Goal: Transaction & Acquisition: Purchase product/service

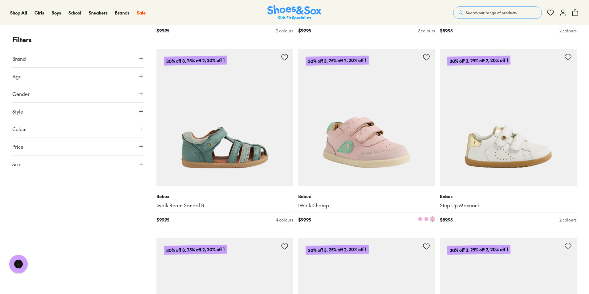
scroll to position [1079, 0]
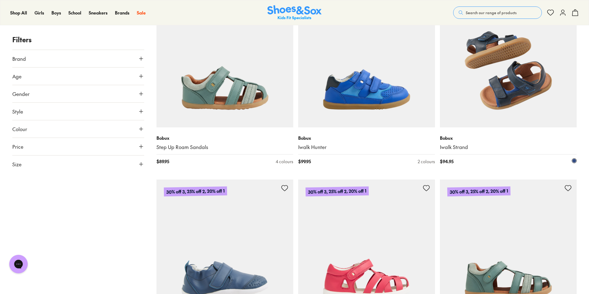
click at [517, 95] on img at bounding box center [508, 58] width 137 height 137
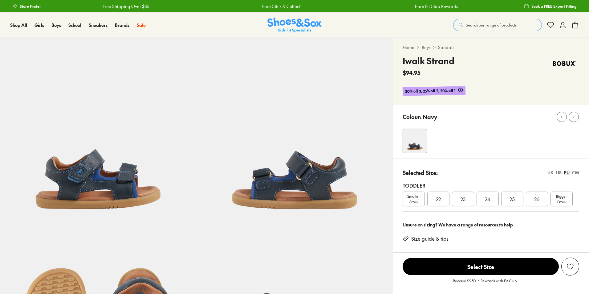
select select "*"
click at [469, 202] on div "23" at bounding box center [463, 198] width 22 height 15
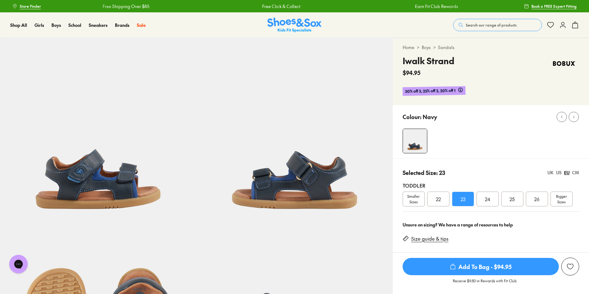
click at [482, 264] on span "Add To Bag - $94.95" at bounding box center [481, 266] width 156 height 17
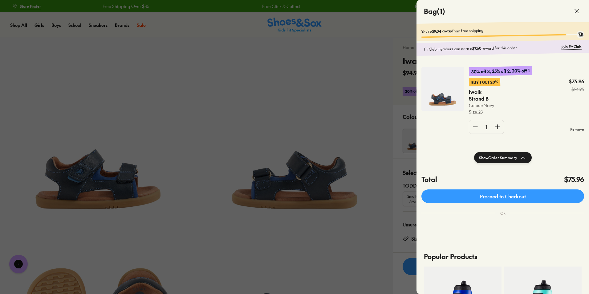
click at [452, 59] on div "30% off 3, 25% off 2, 20% off 1 Buy 1 Get 20% Iwalk Strand B Colour: Navy Size …" at bounding box center [503, 102] width 173 height 87
click at [174, 92] on div at bounding box center [294, 147] width 589 height 294
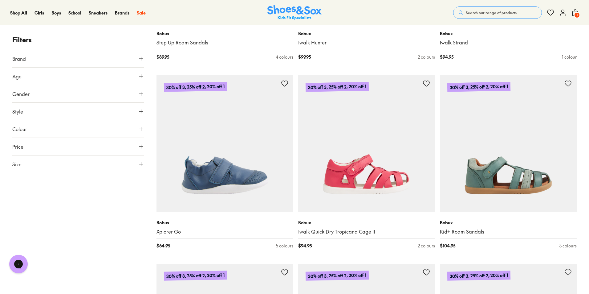
scroll to position [1101, 0]
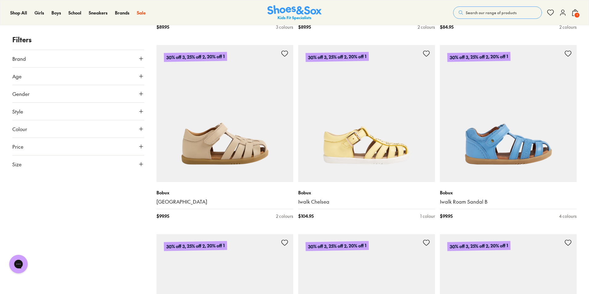
scroll to position [1933, 0]
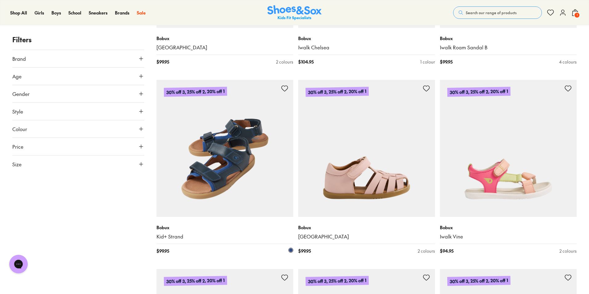
click at [224, 168] on img at bounding box center [225, 148] width 137 height 137
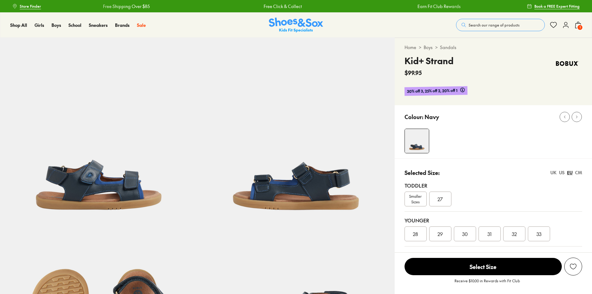
click at [414, 197] on span "Smaller Sizes" at bounding box center [416, 198] width 22 height 11
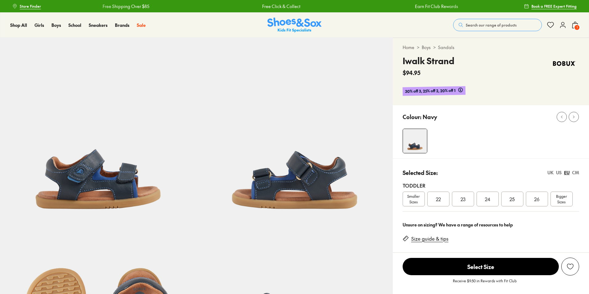
select select "*"
click at [463, 201] on span "23" at bounding box center [463, 198] width 5 height 7
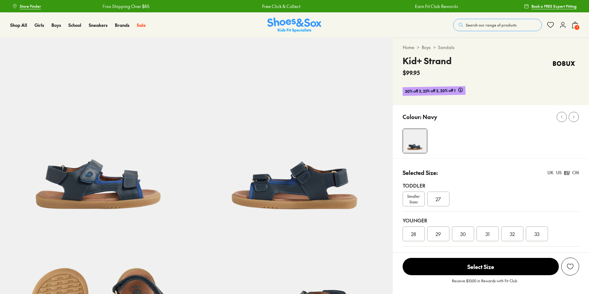
select select "*"
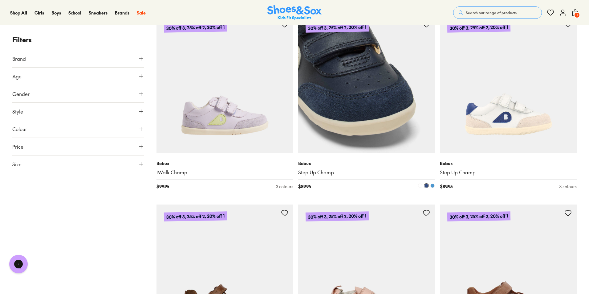
scroll to position [3710, 0]
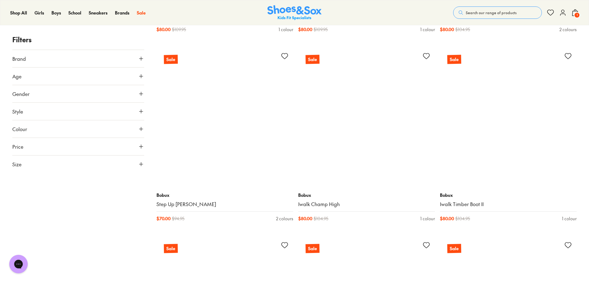
scroll to position [5744, 0]
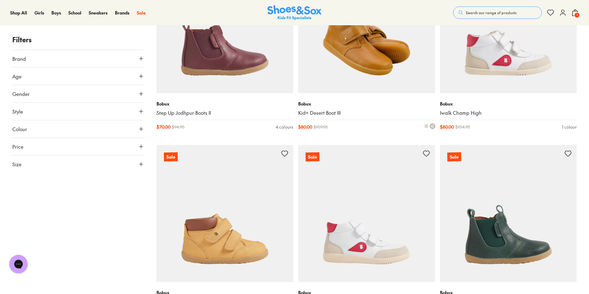
scroll to position [6114, 0]
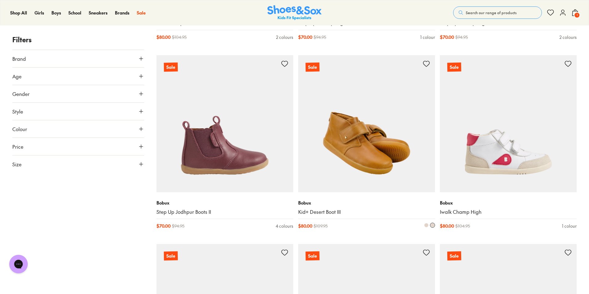
click at [377, 143] on img at bounding box center [366, 123] width 137 height 137
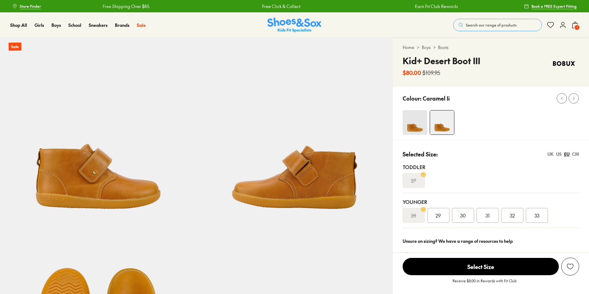
select select "*"
click at [410, 118] on img at bounding box center [415, 122] width 25 height 25
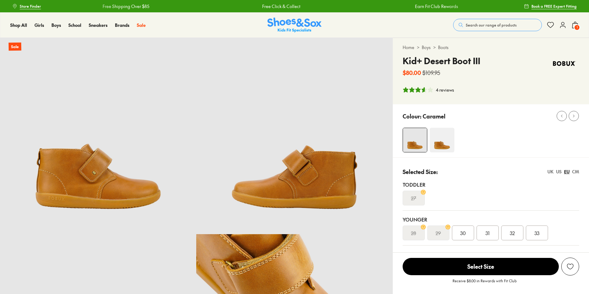
select select "*"
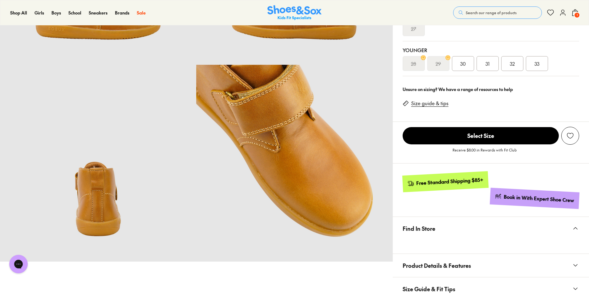
scroll to position [185, 0]
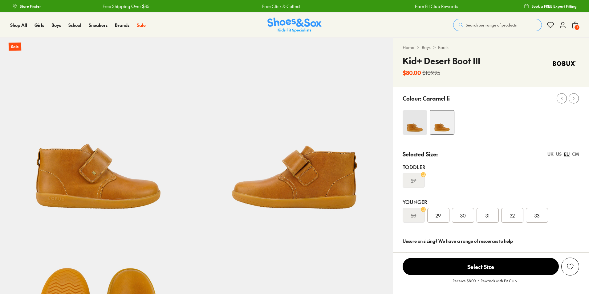
select select "*"
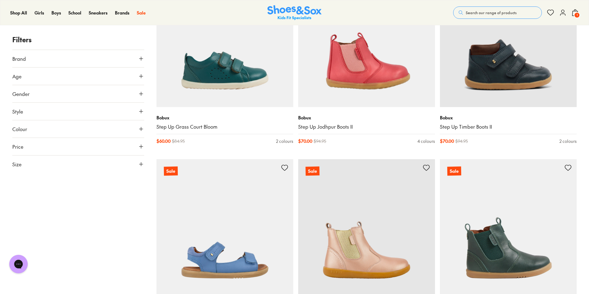
scroll to position [1510, 0]
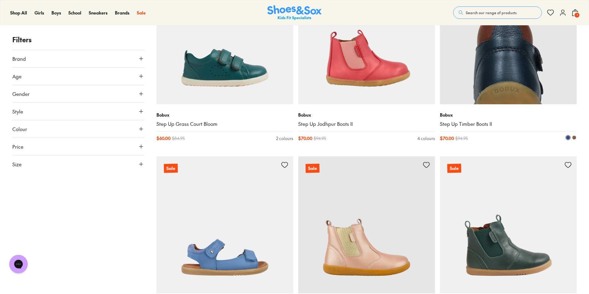
click at [543, 77] on img at bounding box center [508, 35] width 137 height 137
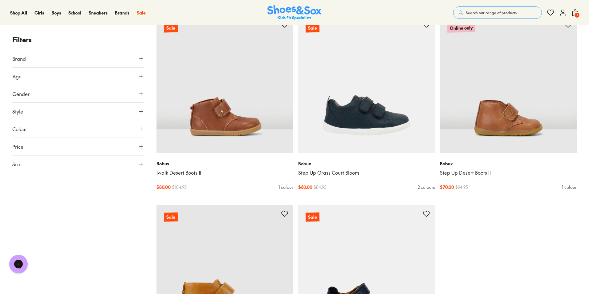
scroll to position [1849, 0]
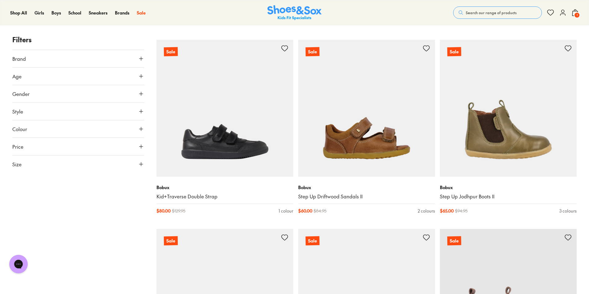
scroll to position [493, 0]
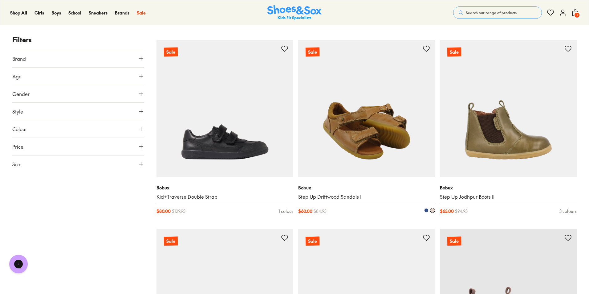
click at [366, 167] on img at bounding box center [366, 108] width 137 height 137
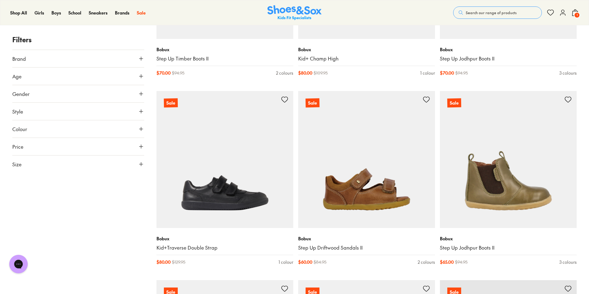
click at [139, 75] on icon at bounding box center [141, 76] width 6 height 6
click at [139, 77] on icon at bounding box center [141, 76] width 6 height 6
click at [139, 92] on icon at bounding box center [141, 94] width 6 height 6
click at [67, 112] on label "Boys" at bounding box center [62, 111] width 32 height 11
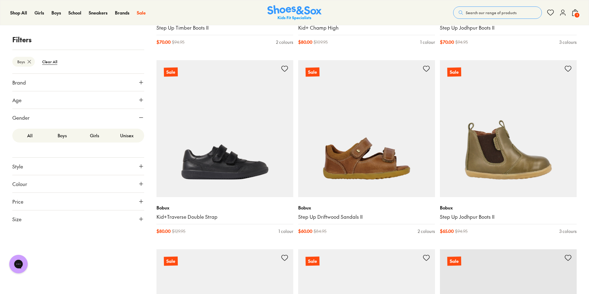
scroll to position [81, 0]
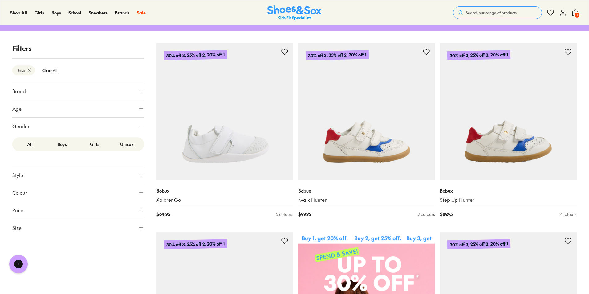
click at [128, 144] on label "Unisex" at bounding box center [127, 143] width 32 height 11
click at [144, 227] on icon at bounding box center [141, 227] width 6 height 6
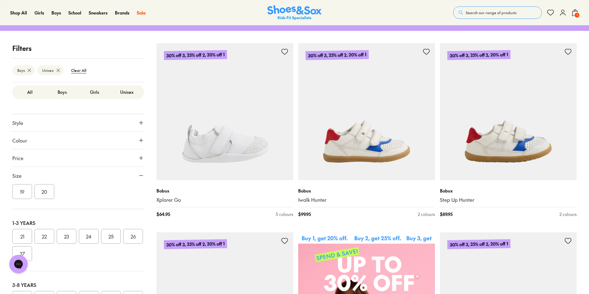
scroll to position [51, 0]
click at [67, 220] on button "23" at bounding box center [67, 221] width 20 height 15
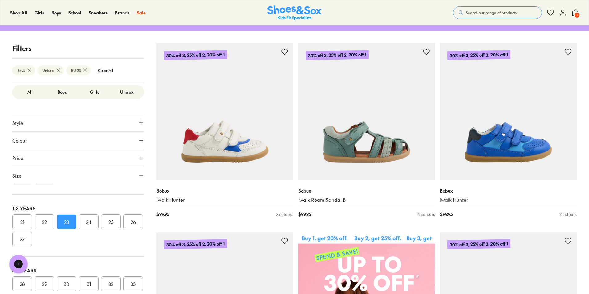
click at [93, 219] on button "24" at bounding box center [89, 221] width 20 height 15
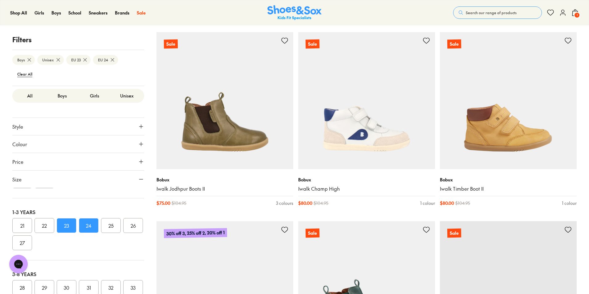
scroll to position [1048, 0]
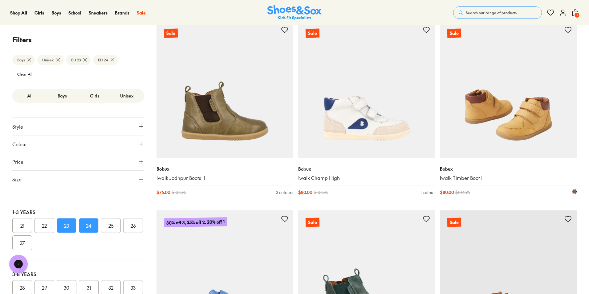
click at [525, 126] on img at bounding box center [508, 89] width 137 height 137
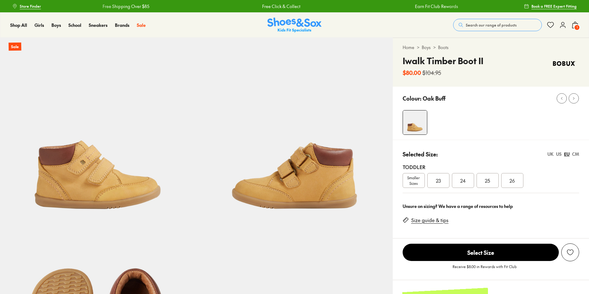
click at [447, 182] on div "23" at bounding box center [438, 180] width 22 height 15
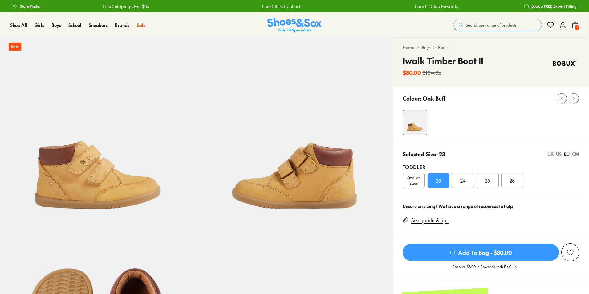
select select "*"
click at [489, 256] on span "Add To Bag - $80.00" at bounding box center [481, 251] width 156 height 17
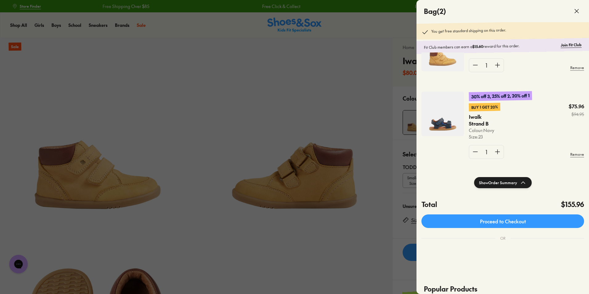
scroll to position [10, 0]
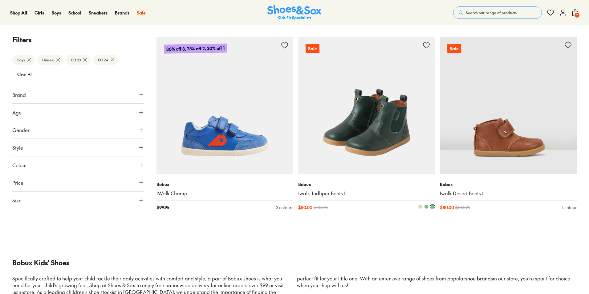
scroll to position [1225, 0]
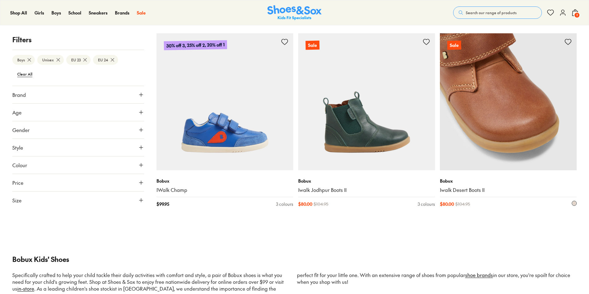
click at [489, 141] on img at bounding box center [508, 101] width 137 height 137
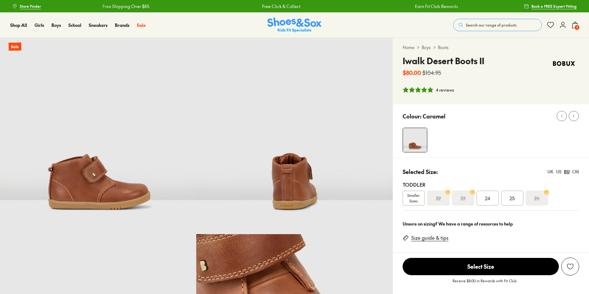
select select "*"
click at [485, 201] on span "24" at bounding box center [488, 197] width 6 height 7
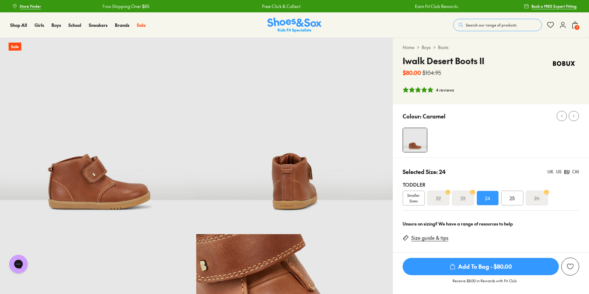
click at [496, 265] on span "Add To Bag - $80.00" at bounding box center [481, 266] width 156 height 17
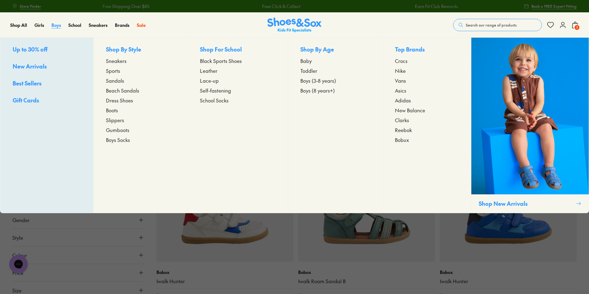
click at [54, 24] on span "Boys" at bounding box center [56, 25] width 10 height 6
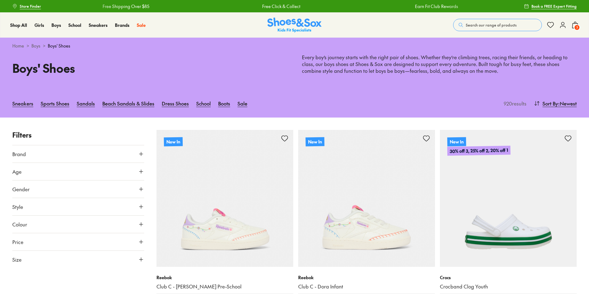
click at [109, 192] on button "Gender" at bounding box center [78, 188] width 132 height 17
click at [85, 207] on label "Boys" at bounding box center [78, 206] width 43 height 11
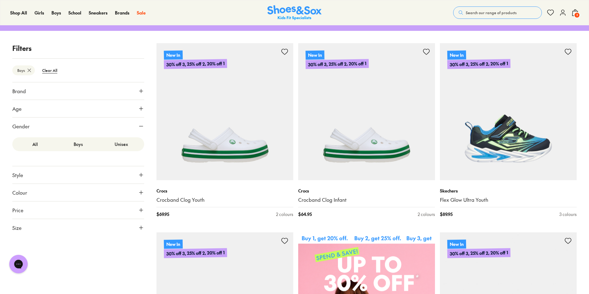
click at [37, 145] on label "All" at bounding box center [35, 143] width 43 height 11
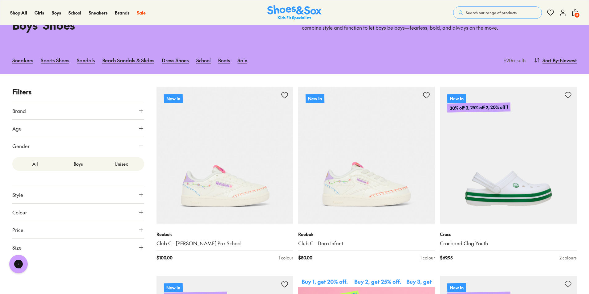
scroll to position [123, 0]
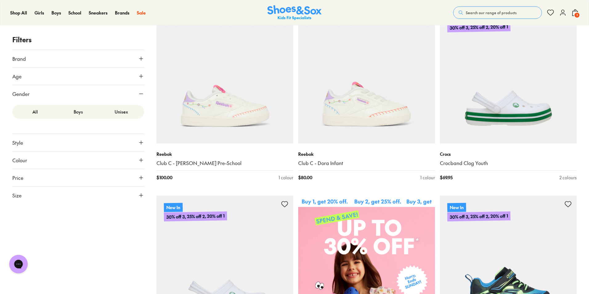
click at [47, 194] on button "Size" at bounding box center [78, 194] width 132 height 17
click at [64, 233] on button "23" at bounding box center [67, 230] width 20 height 15
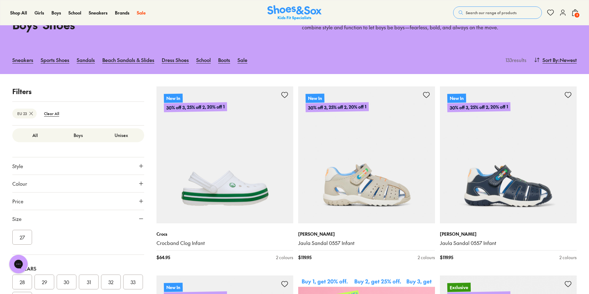
scroll to position [62, 0]
click at [88, 252] on button "24" at bounding box center [89, 253] width 20 height 15
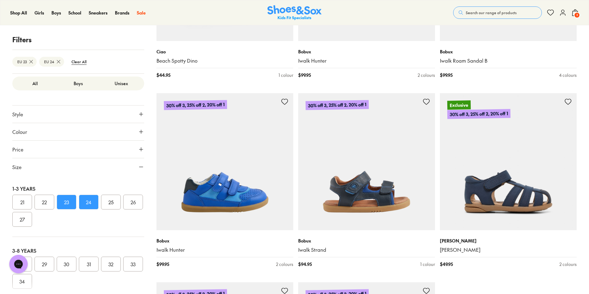
scroll to position [1738, 0]
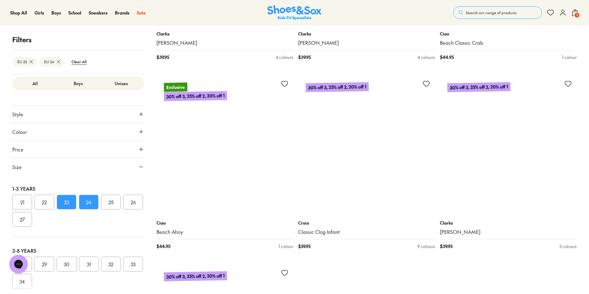
scroll to position [3834, 0]
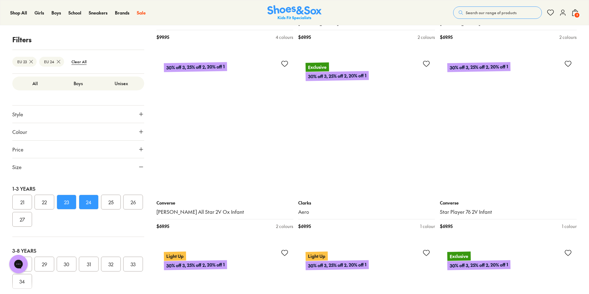
scroll to position [5806, 0]
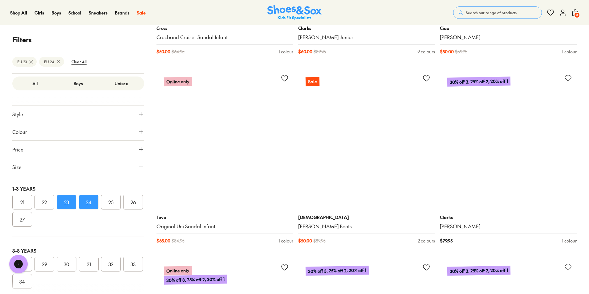
scroll to position [7655, 0]
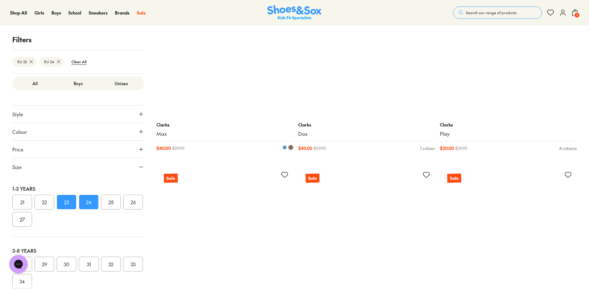
scroll to position [8641, 0]
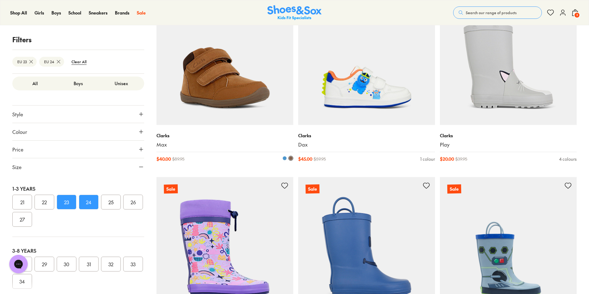
click at [247, 91] on img at bounding box center [225, 56] width 137 height 137
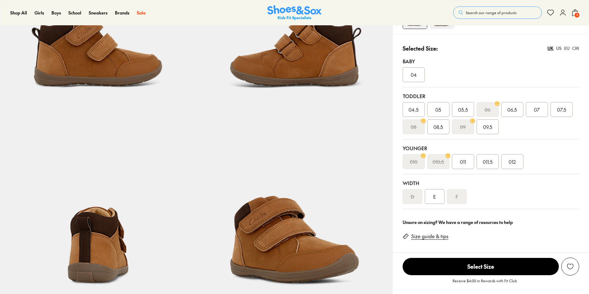
select select "*"
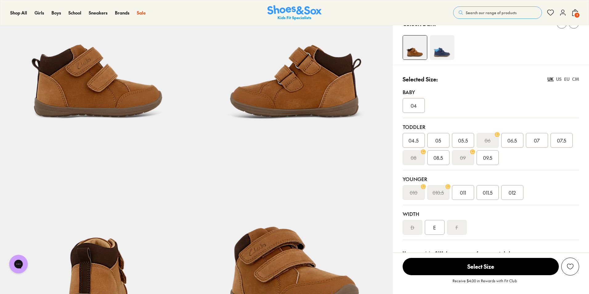
click at [577, 80] on div "CM" at bounding box center [575, 79] width 7 height 6
click at [560, 81] on div "US" at bounding box center [559, 79] width 6 height 6
click at [565, 81] on div "EU" at bounding box center [567, 79] width 6 height 6
click at [515, 141] on div "24" at bounding box center [512, 140] width 22 height 15
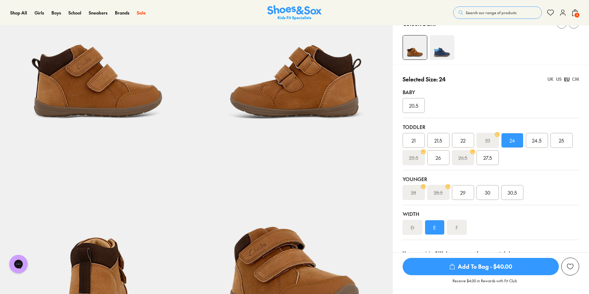
click at [504, 271] on span "Add To Bag - $40.00" at bounding box center [481, 266] width 156 height 17
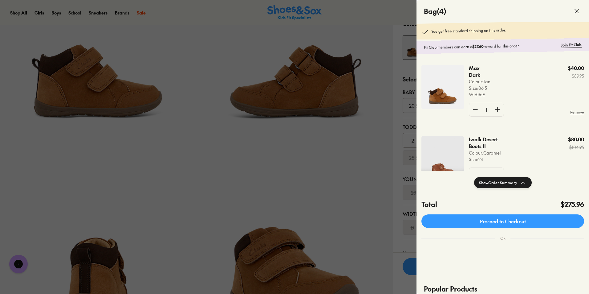
click at [340, 175] on div at bounding box center [294, 147] width 589 height 294
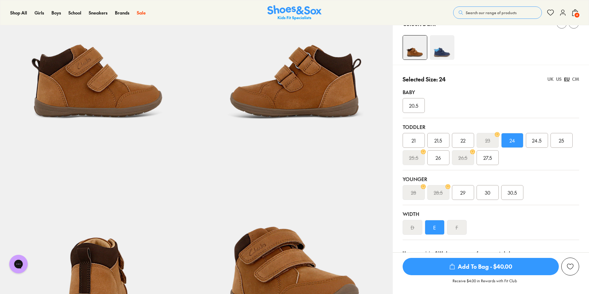
click at [448, 47] on img at bounding box center [442, 47] width 25 height 25
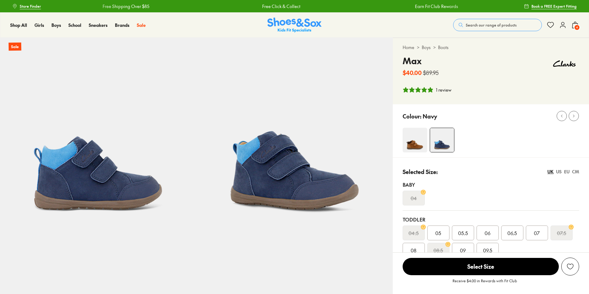
select select "*"
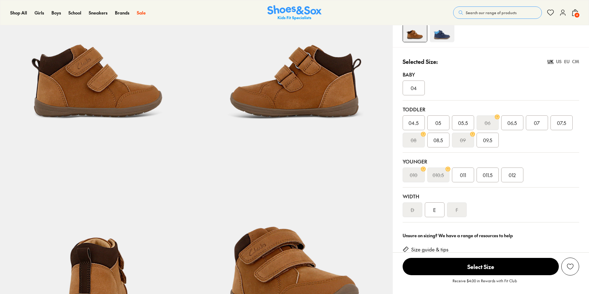
scroll to position [92, 0]
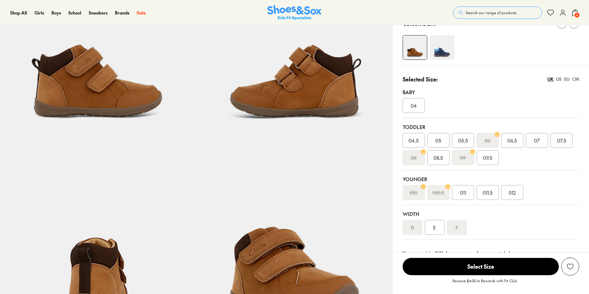
select select "*"
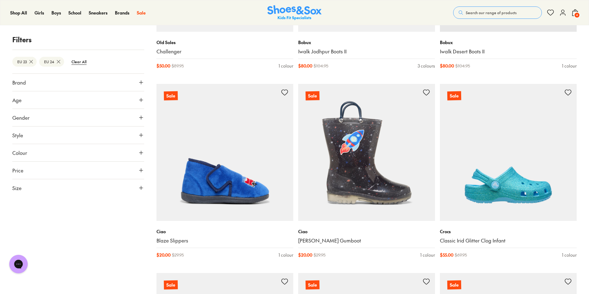
scroll to position [1495, 0]
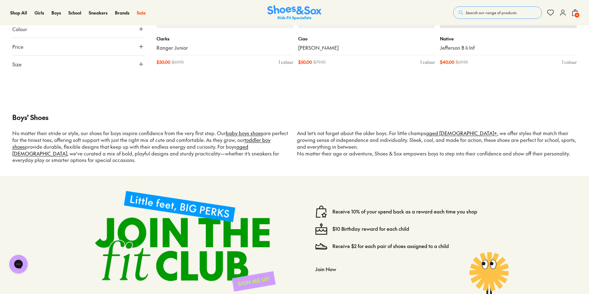
scroll to position [2512, 0]
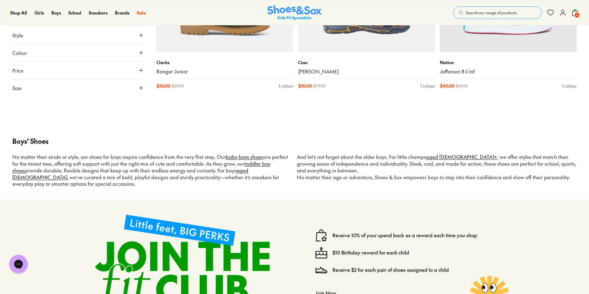
click at [88, 89] on button "Size" at bounding box center [78, 87] width 132 height 17
click at [62, 87] on button "23" at bounding box center [67, 87] width 20 height 15
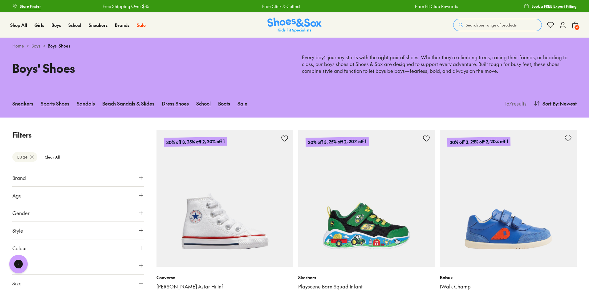
click at [86, 89] on div "Sneakers Sports Shoes Sandals Beach Sandals & Slides Dress Shoes School Boots S…" at bounding box center [294, 103] width 589 height 28
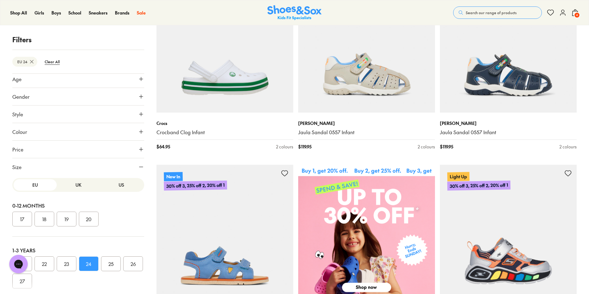
click at [89, 263] on button "24" at bounding box center [89, 263] width 20 height 15
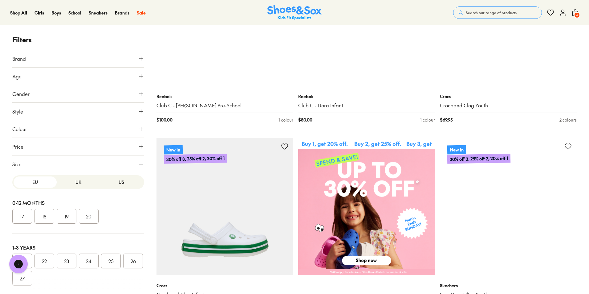
scroll to position [212, 0]
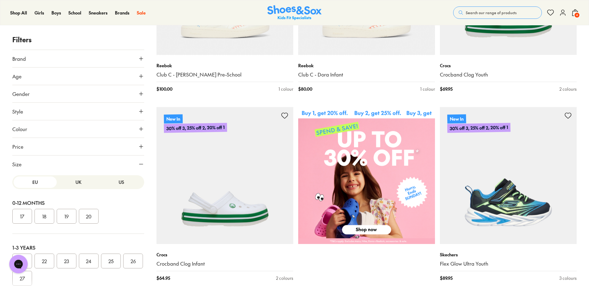
click at [113, 180] on button "US" at bounding box center [121, 181] width 43 height 11
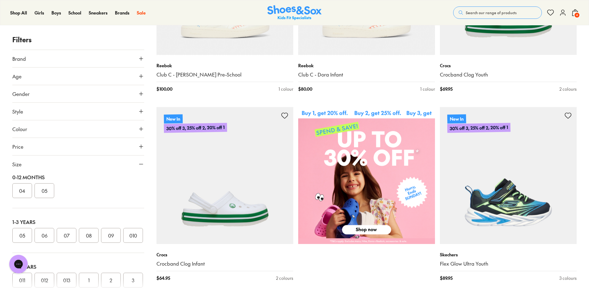
scroll to position [0, 0]
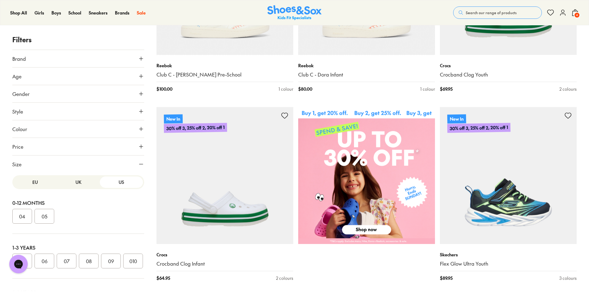
click at [75, 183] on button "UK" at bounding box center [78, 181] width 43 height 11
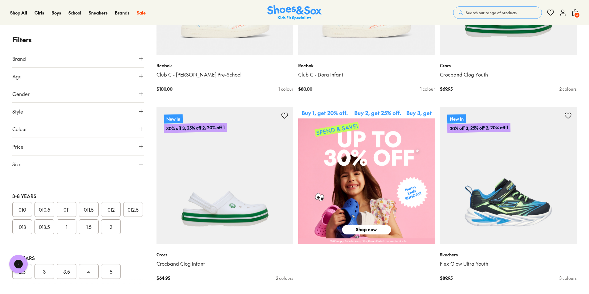
scroll to position [123, 0]
click at [72, 207] on button "011" at bounding box center [67, 199] width 20 height 15
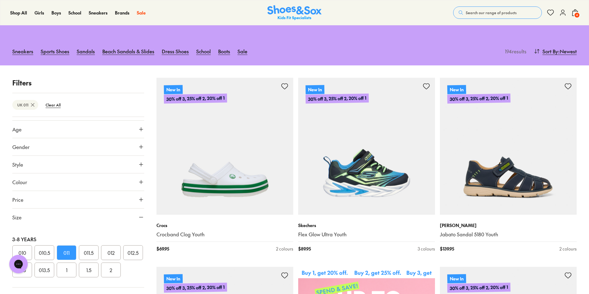
scroll to position [21, 0]
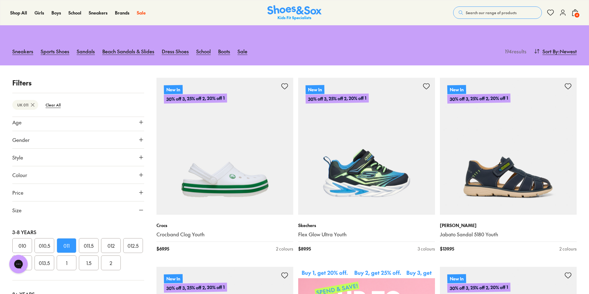
click at [93, 253] on button "011.5" at bounding box center [89, 245] width 20 height 15
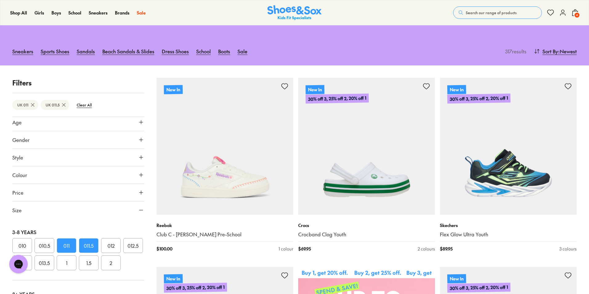
click at [111, 253] on button "012" at bounding box center [111, 245] width 20 height 15
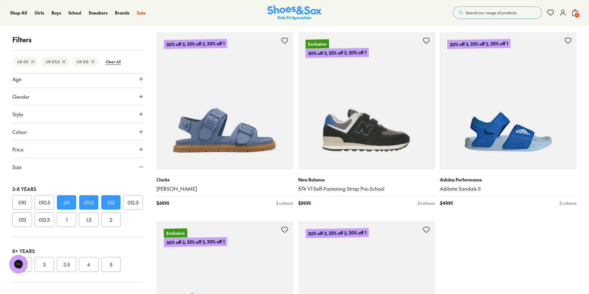
scroll to position [1809, 0]
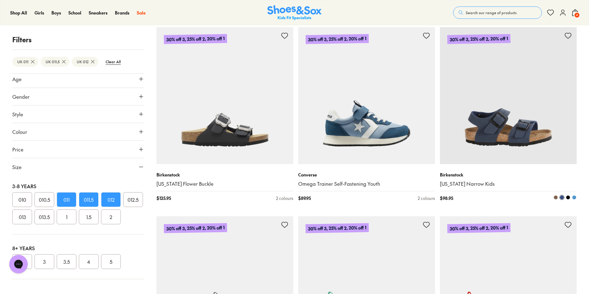
scroll to position [3534, 0]
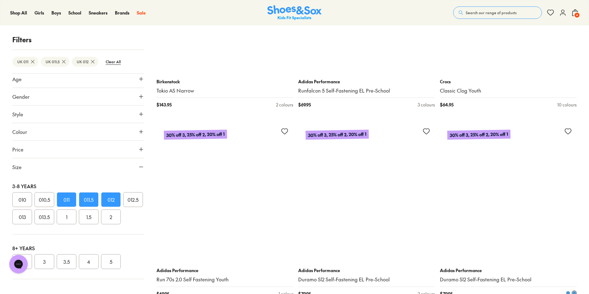
scroll to position [5815, 0]
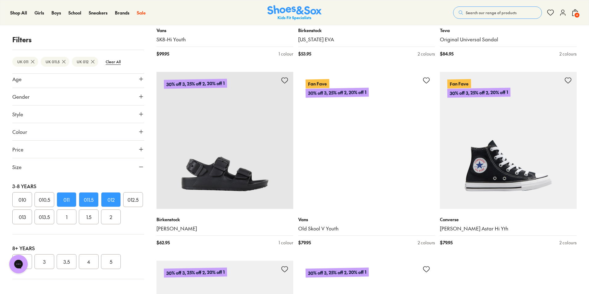
scroll to position [7879, 0]
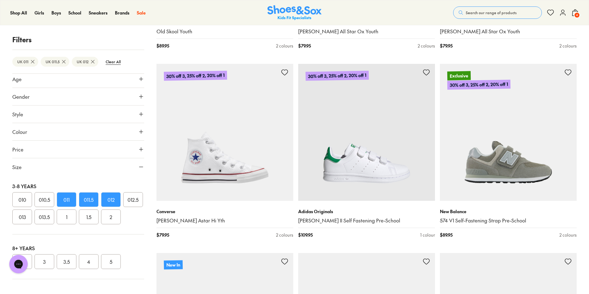
scroll to position [8342, 0]
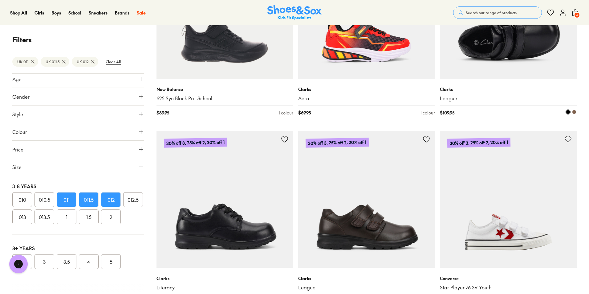
scroll to position [11762, 0]
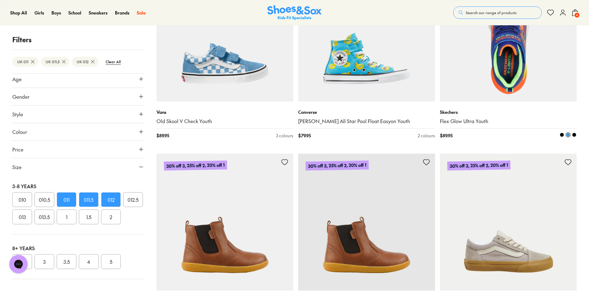
scroll to position [12224, 0]
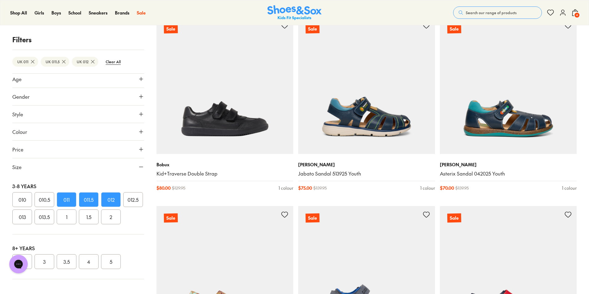
scroll to position [15676, 0]
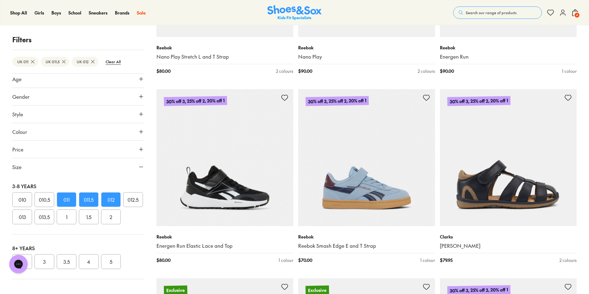
scroll to position [16754, 0]
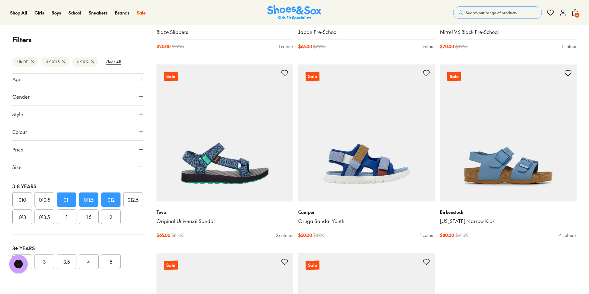
scroll to position [19955, 0]
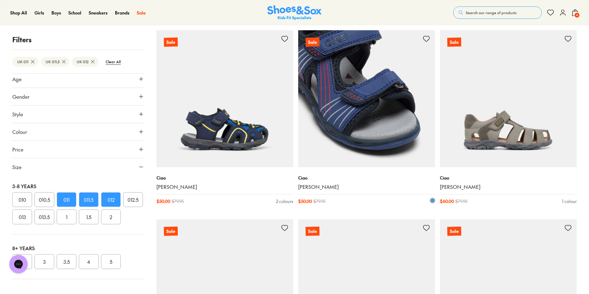
scroll to position [20113, 0]
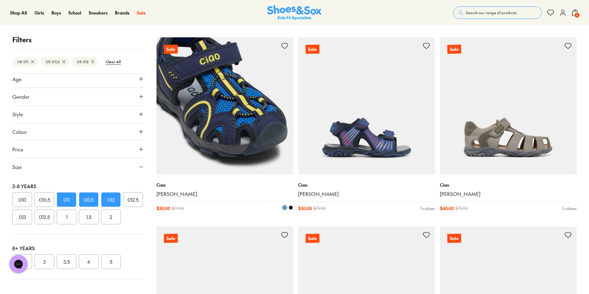
click at [232, 112] on img at bounding box center [225, 105] width 137 height 137
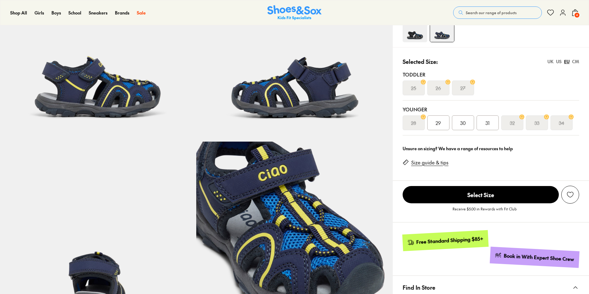
select select "*"
click at [559, 61] on div "US" at bounding box center [559, 61] width 6 height 6
click at [443, 125] on div "012" at bounding box center [438, 122] width 22 height 15
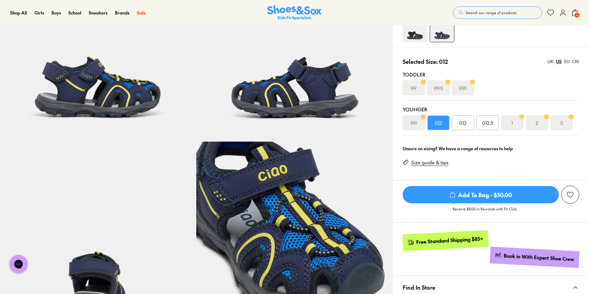
click at [439, 123] on span "012" at bounding box center [438, 122] width 7 height 7
click at [490, 193] on span "Add To Bag - $50.00" at bounding box center [481, 194] width 156 height 17
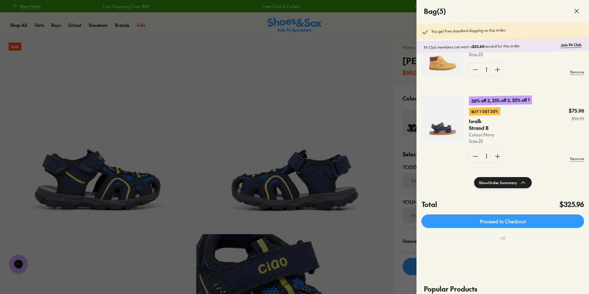
scroll to position [31, 0]
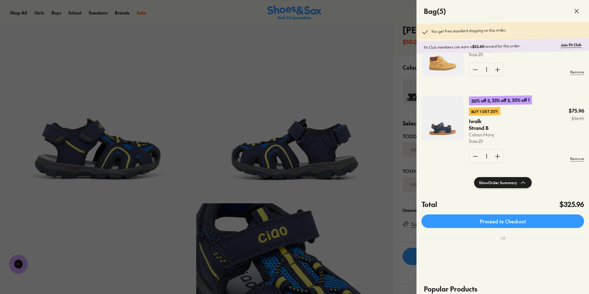
click at [37, 73] on div at bounding box center [294, 147] width 589 height 294
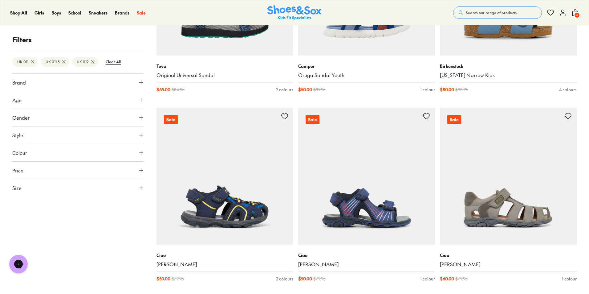
scroll to position [1897, 0]
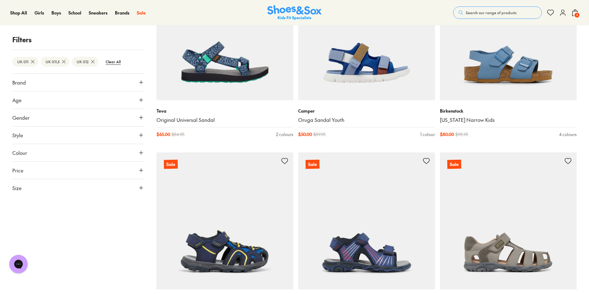
click at [140, 188] on icon at bounding box center [141, 188] width 6 height 6
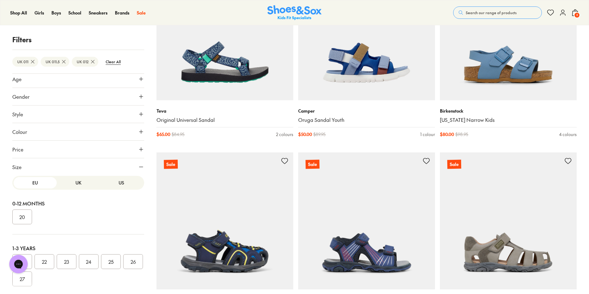
scroll to position [0, 0]
click at [77, 186] on button "UK" at bounding box center [78, 184] width 43 height 11
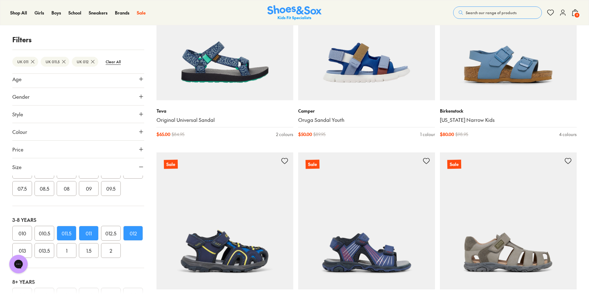
scroll to position [123, 0]
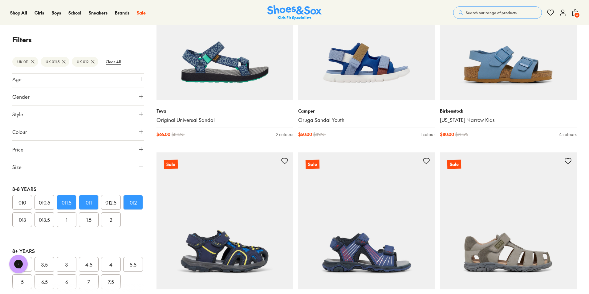
click at [87, 210] on button "011" at bounding box center [89, 202] width 20 height 15
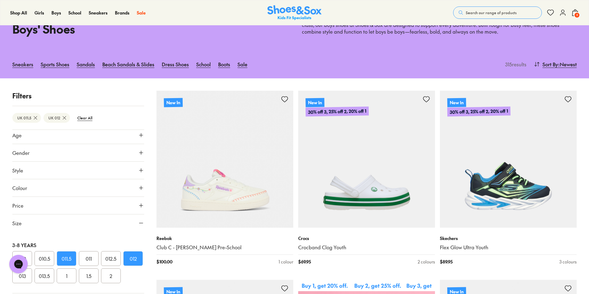
scroll to position [185, 0]
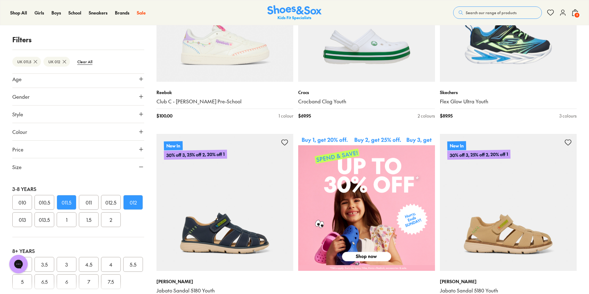
click at [112, 210] on button "012.5" at bounding box center [111, 202] width 20 height 15
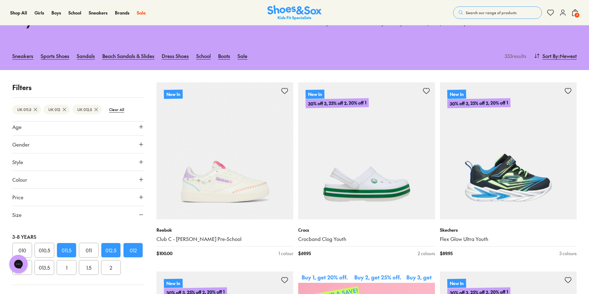
click at [83, 164] on button "Style" at bounding box center [78, 161] width 132 height 17
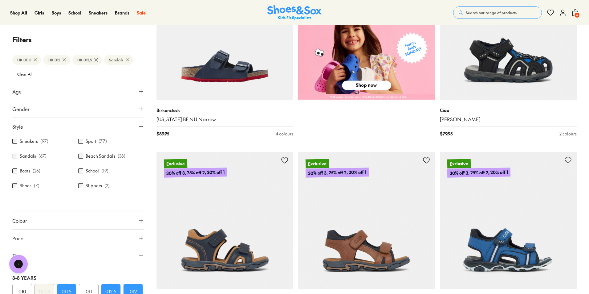
scroll to position [417, 0]
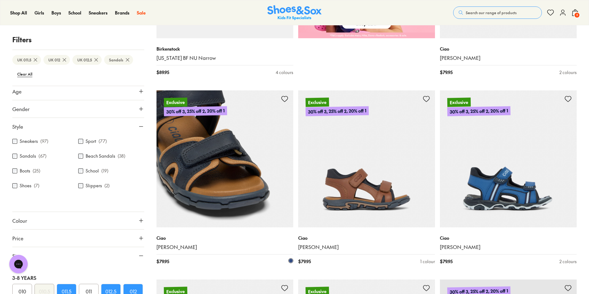
click at [247, 198] on img at bounding box center [225, 158] width 137 height 137
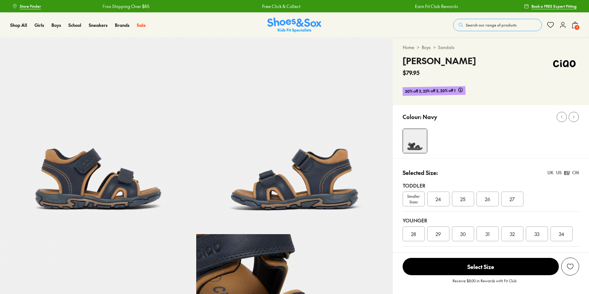
click at [557, 173] on div "US" at bounding box center [559, 172] width 6 height 6
select select "*"
click at [438, 235] on span "012" at bounding box center [438, 233] width 7 height 7
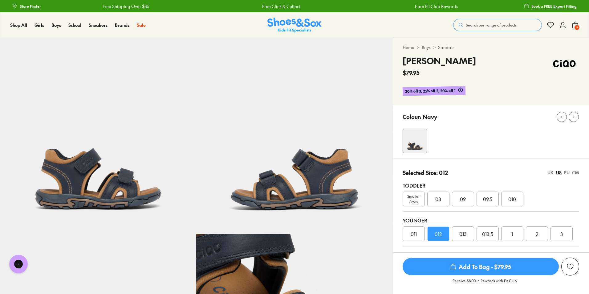
click at [499, 271] on span "Add To Bag - $79.95" at bounding box center [481, 266] width 156 height 17
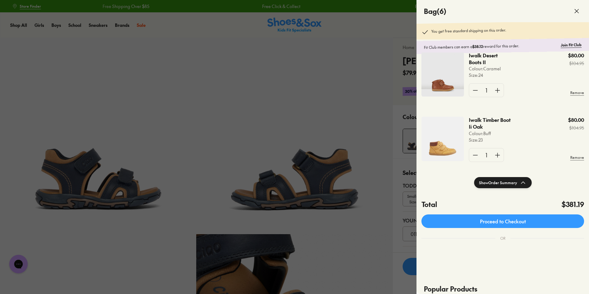
scroll to position [277, 0]
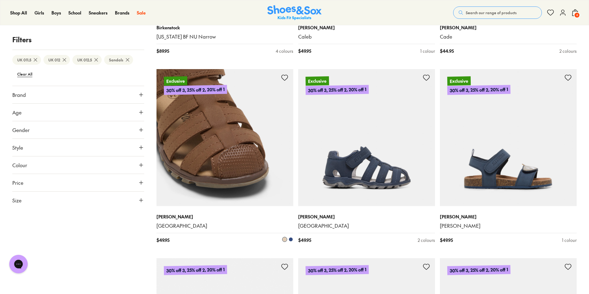
scroll to position [1341, 0]
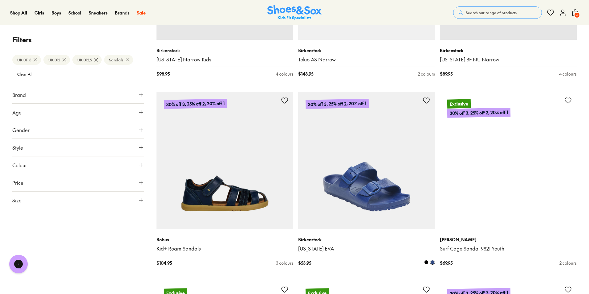
scroll to position [2019, 0]
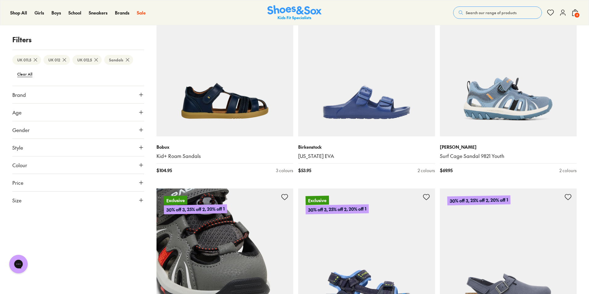
type input "***"
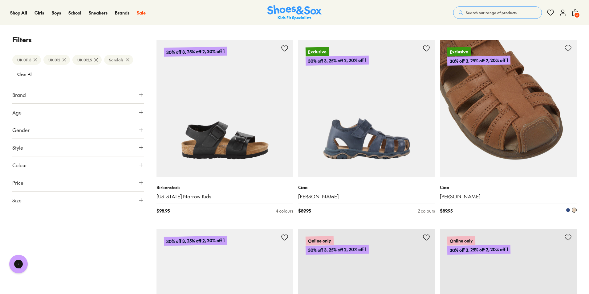
scroll to position [2358, 0]
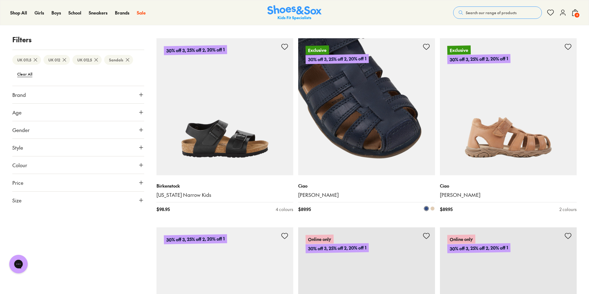
click at [393, 138] on img at bounding box center [366, 106] width 137 height 137
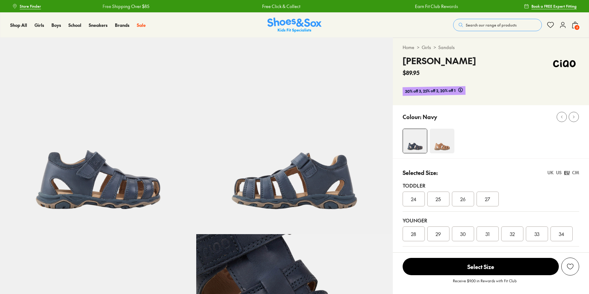
click at [559, 172] on div "US" at bounding box center [559, 172] width 6 height 6
click at [441, 235] on span "012" at bounding box center [438, 233] width 7 height 7
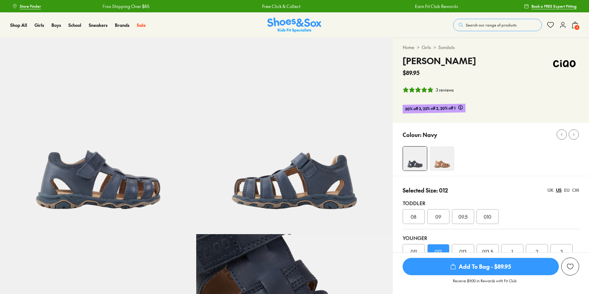
select select "*"
click at [456, 265] on icon "submit" at bounding box center [453, 266] width 6 height 6
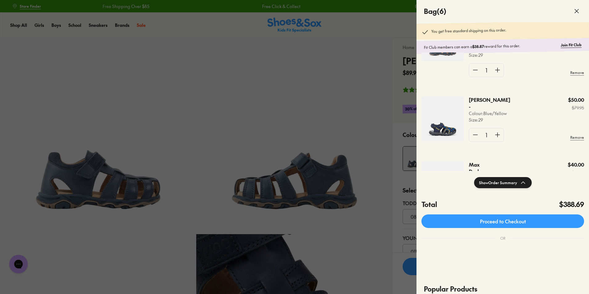
scroll to position [62, 0]
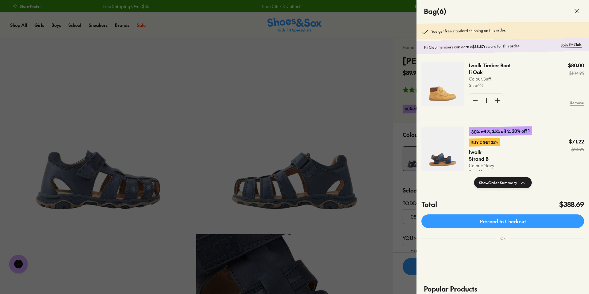
scroll to position [252, 0]
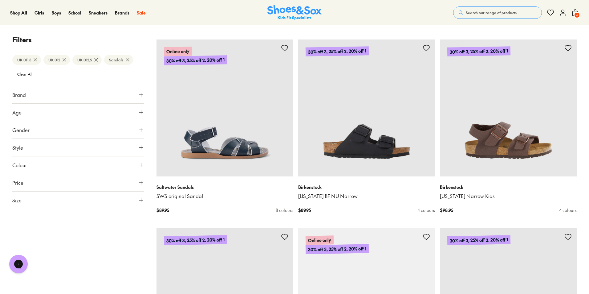
scroll to position [721, 0]
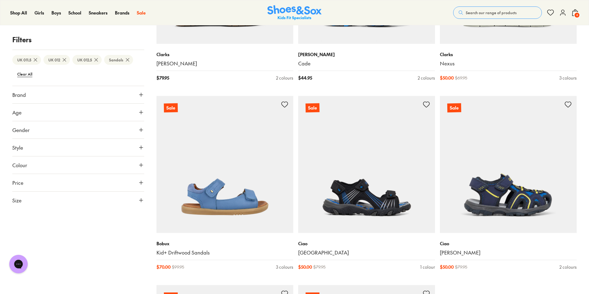
scroll to position [1769, 0]
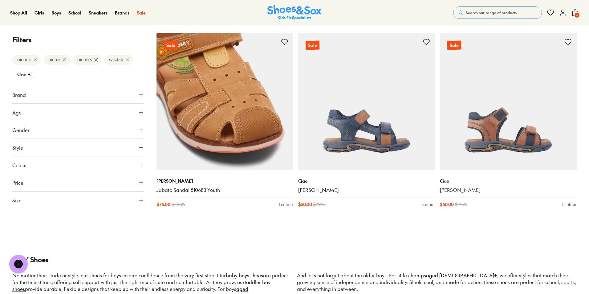
scroll to position [2200, 0]
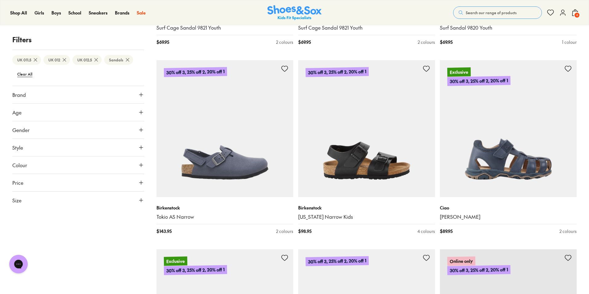
scroll to position [166, 0]
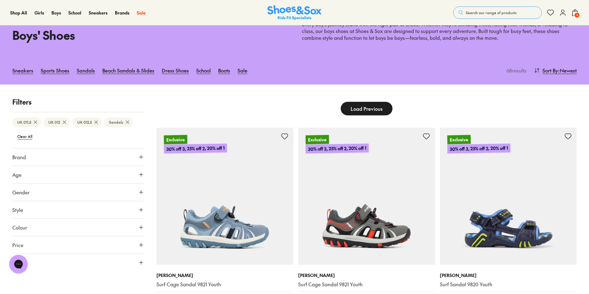
type input "***"
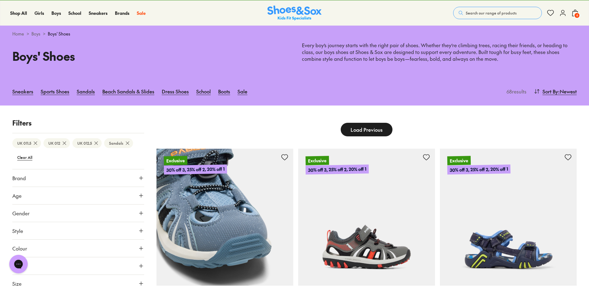
scroll to position [0, 0]
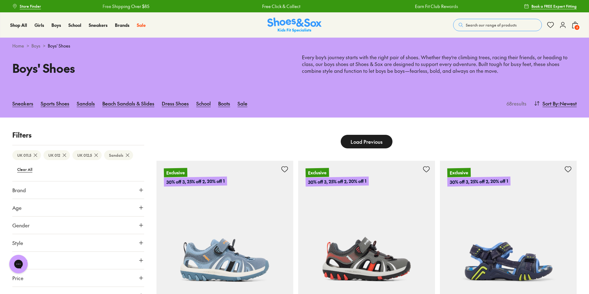
click at [575, 24] on icon at bounding box center [575, 24] width 7 height 7
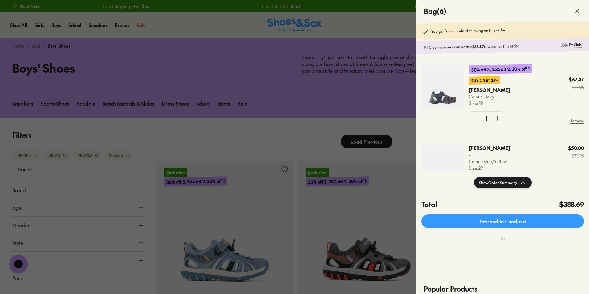
click at [507, 182] on button "Show Order Summary" at bounding box center [503, 182] width 58 height 11
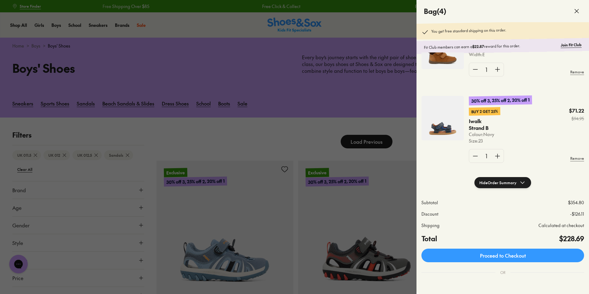
click at [480, 137] on p "Size : 23" at bounding box center [486, 140] width 34 height 6
click at [484, 107] on p "Buy 2 Get 25%" at bounding box center [484, 111] width 31 height 9
click at [443, 120] on img at bounding box center [443, 118] width 43 height 44
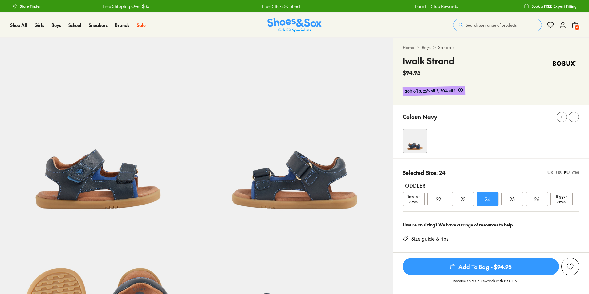
select select "*"
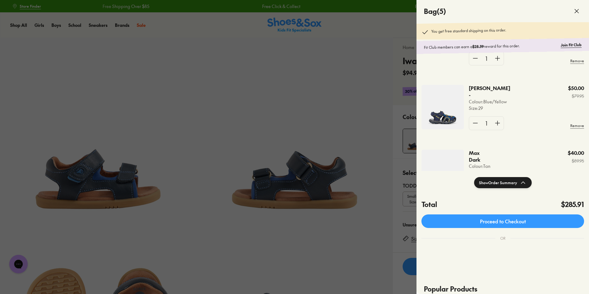
scroll to position [154, 0]
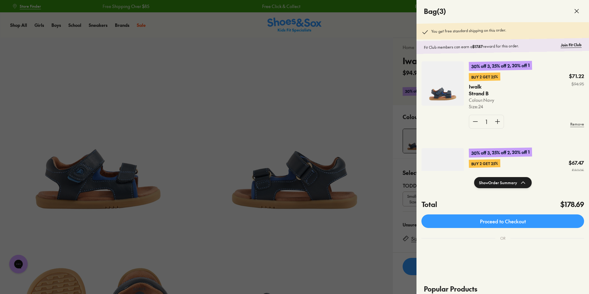
scroll to position [0, 0]
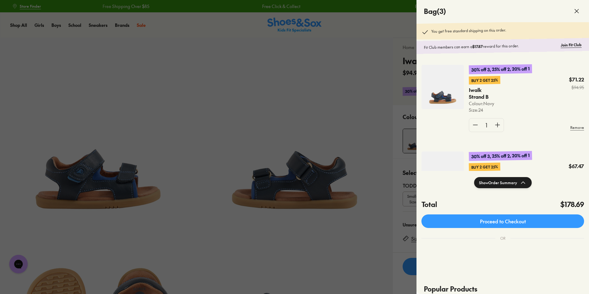
click at [348, 111] on div at bounding box center [294, 147] width 589 height 294
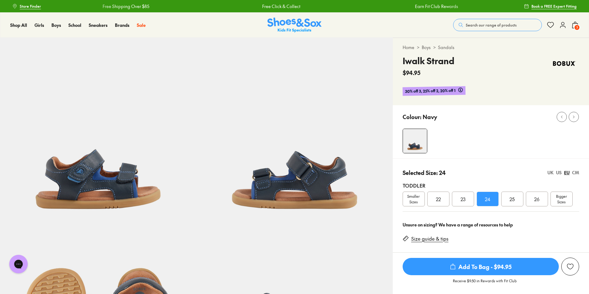
click at [575, 25] on span "3" at bounding box center [577, 27] width 6 height 6
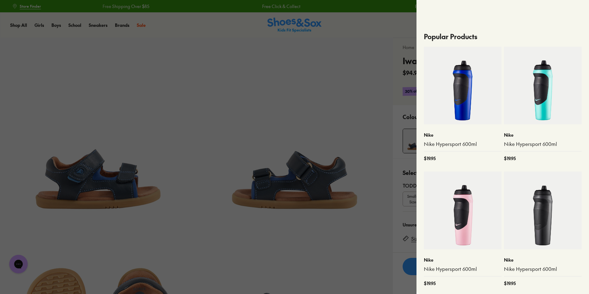
scroll to position [288, 0]
click at [204, 70] on div at bounding box center [294, 147] width 589 height 294
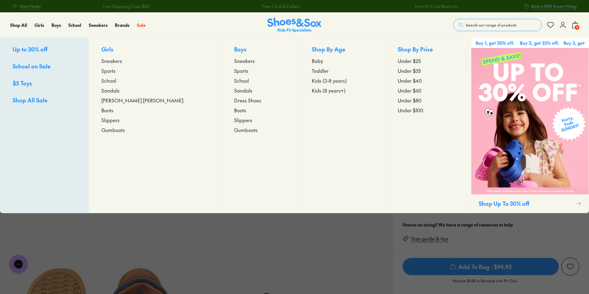
click at [314, 80] on span "Kids (3-8 years)" at bounding box center [329, 80] width 35 height 7
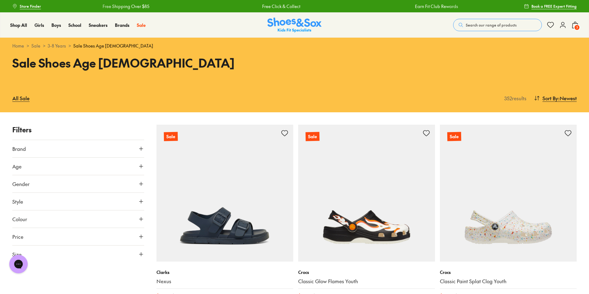
click at [575, 24] on icon at bounding box center [575, 24] width 7 height 7
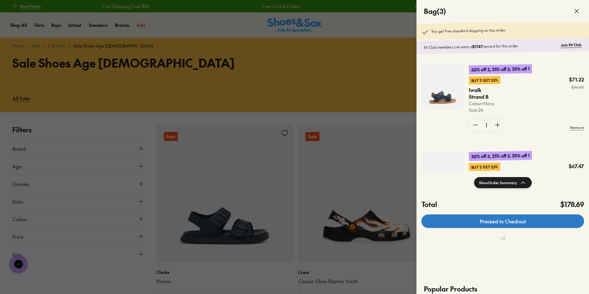
click at [502, 222] on link "Proceed to Checkout" at bounding box center [503, 221] width 163 height 14
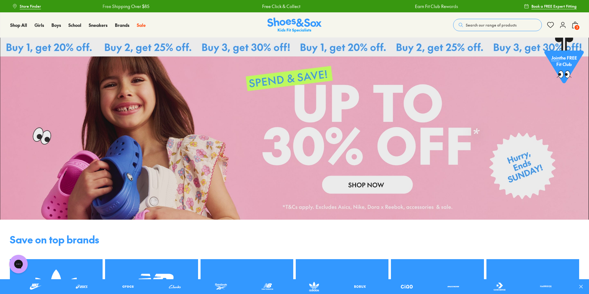
click at [575, 29] on span "3" at bounding box center [577, 27] width 6 height 6
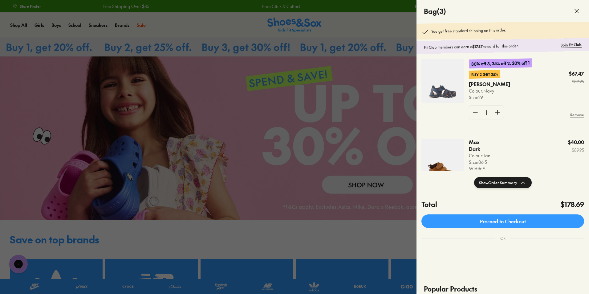
scroll to position [127, 0]
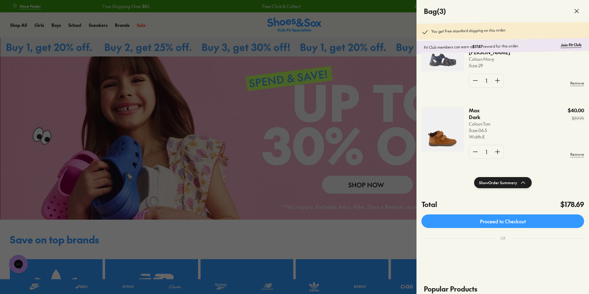
click at [448, 133] on img at bounding box center [443, 129] width 43 height 44
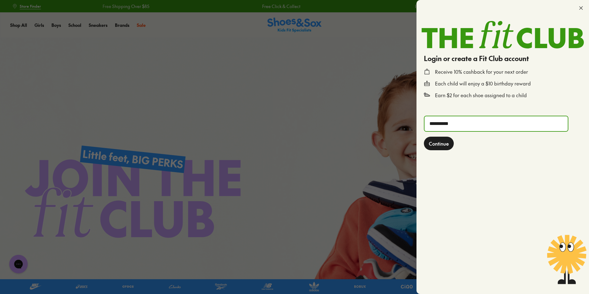
type input "**********"
click at [442, 142] on span "Continue" at bounding box center [439, 143] width 20 height 7
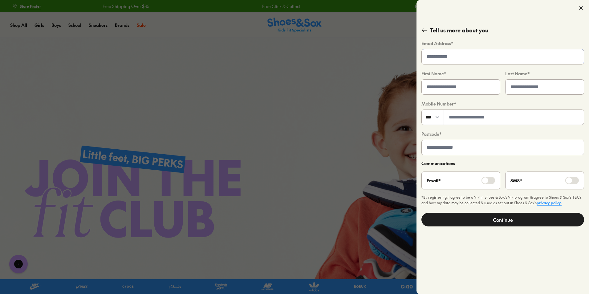
click at [455, 54] on input "email" at bounding box center [503, 56] width 162 height 15
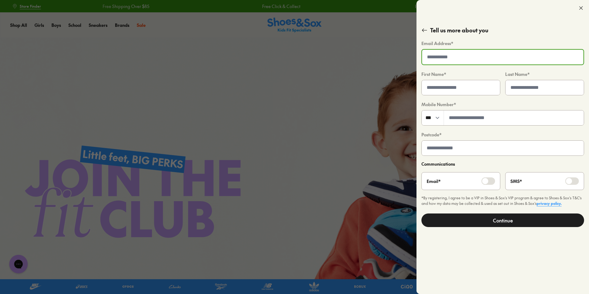
type input "**********"
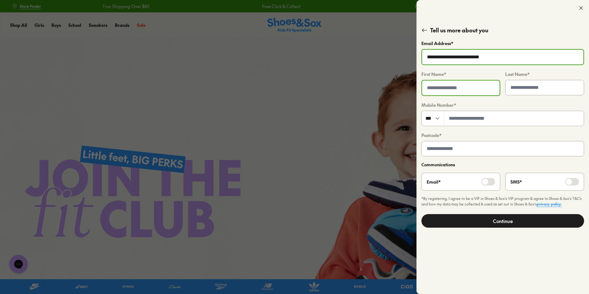
click at [459, 87] on input "text" at bounding box center [461, 87] width 78 height 15
type input "********"
type input "*********"
type input "****"
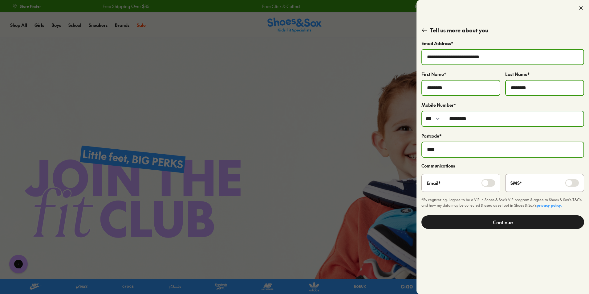
drag, startPoint x: 451, startPoint y: 119, endPoint x: 458, endPoint y: 132, distance: 14.6
click at [451, 119] on input "*********" at bounding box center [513, 118] width 139 height 15
type input "*********"
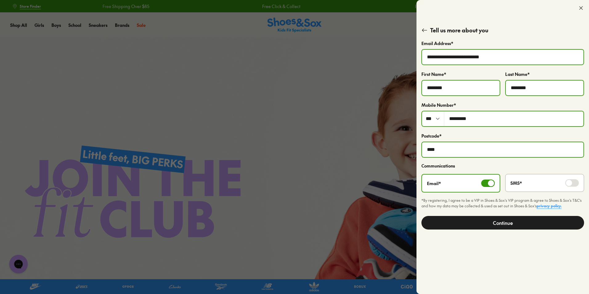
click at [511, 222] on button "Continue" at bounding box center [503, 223] width 163 height 14
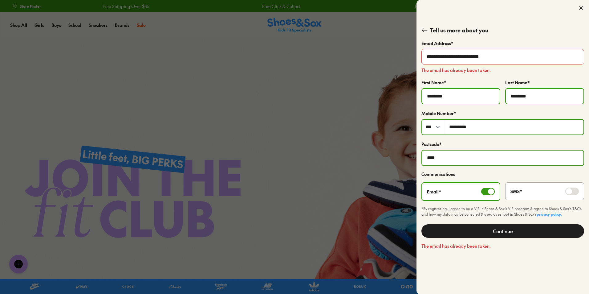
click at [423, 30] on icon at bounding box center [425, 30] width 6 height 6
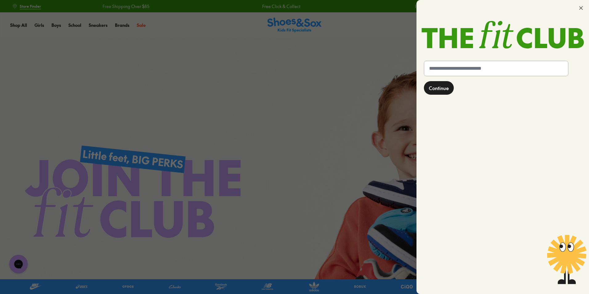
click at [582, 9] on icon at bounding box center [581, 8] width 6 height 6
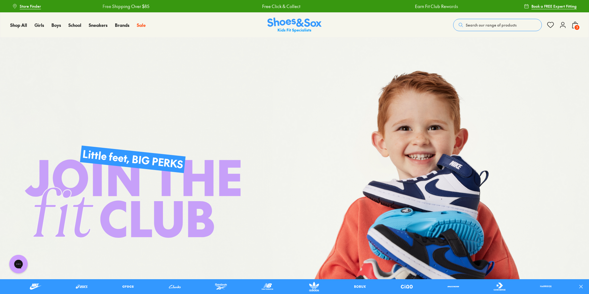
click at [574, 24] on icon at bounding box center [575, 24] width 7 height 7
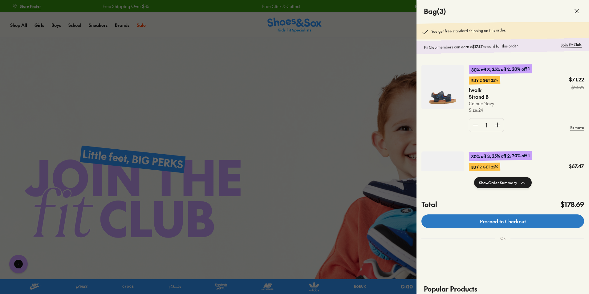
click at [523, 219] on link "Proceed to Checkout" at bounding box center [503, 221] width 163 height 14
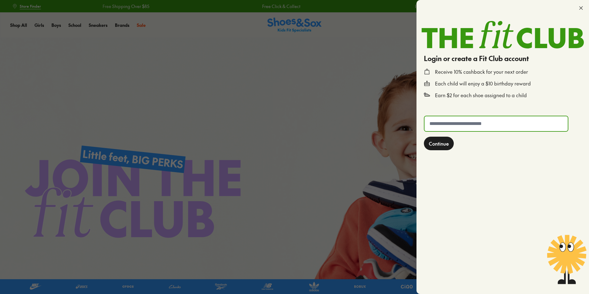
type input "**********"
click at [439, 144] on span "Continue" at bounding box center [439, 143] width 20 height 7
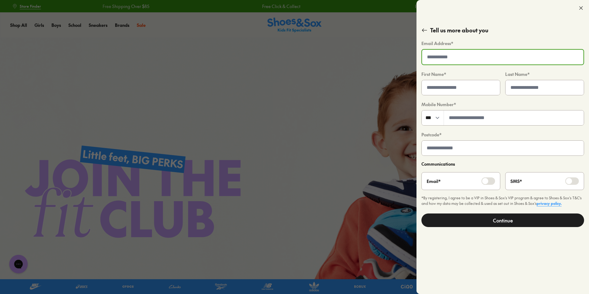
click at [451, 60] on input "email" at bounding box center [502, 57] width 161 height 15
type input "**********"
click at [464, 89] on input "text" at bounding box center [461, 87] width 78 height 15
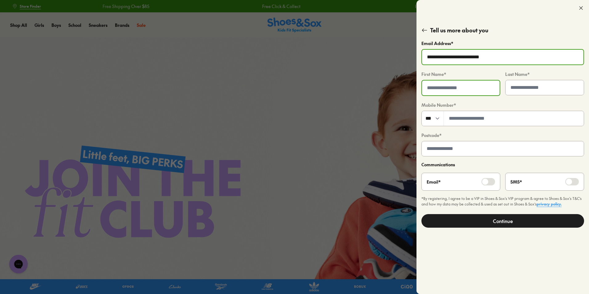
type input "********"
type input "*********"
type input "****"
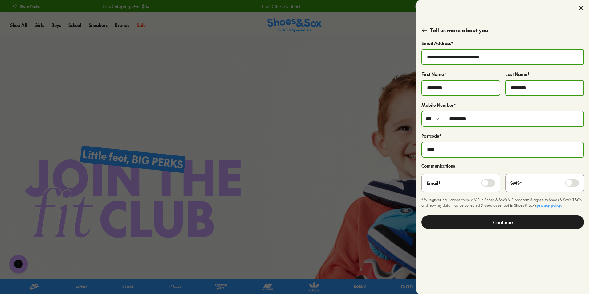
drag, startPoint x: 451, startPoint y: 120, endPoint x: 451, endPoint y: 152, distance: 31.4
click at [451, 121] on input "*********" at bounding box center [513, 118] width 139 height 15
type input "*********"
click at [501, 221] on button "Continue" at bounding box center [503, 222] width 163 height 14
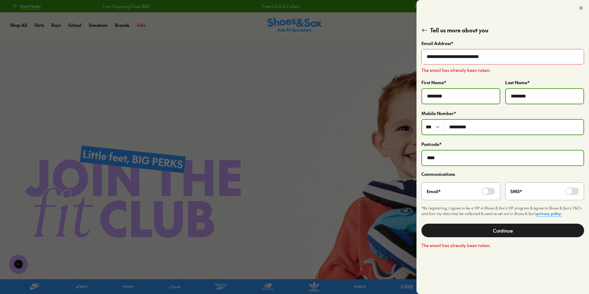
click at [581, 7] on icon at bounding box center [581, 8] width 6 height 6
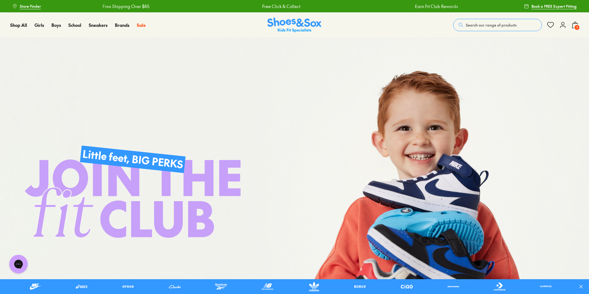
click at [564, 26] on use at bounding box center [563, 25] width 5 height 6
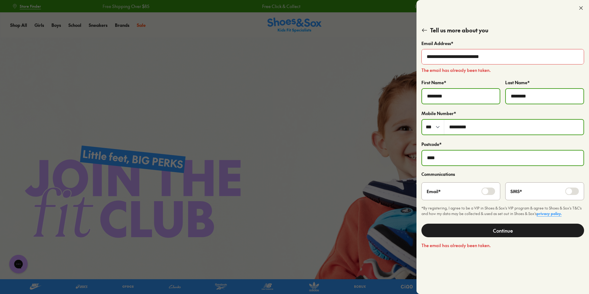
click at [582, 10] on icon at bounding box center [581, 8] width 6 height 6
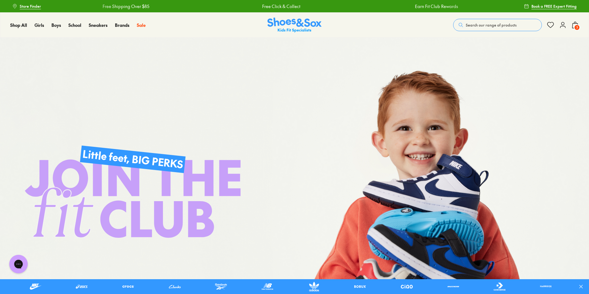
click at [561, 26] on use at bounding box center [563, 25] width 5 height 6
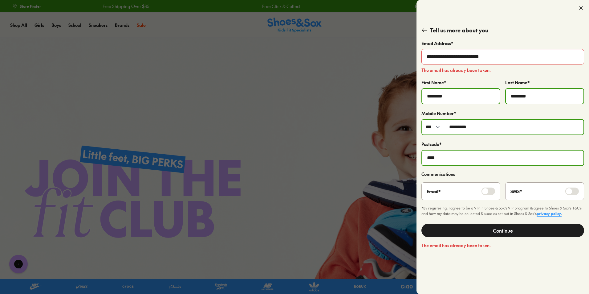
click at [426, 30] on use at bounding box center [424, 30] width 5 height 3
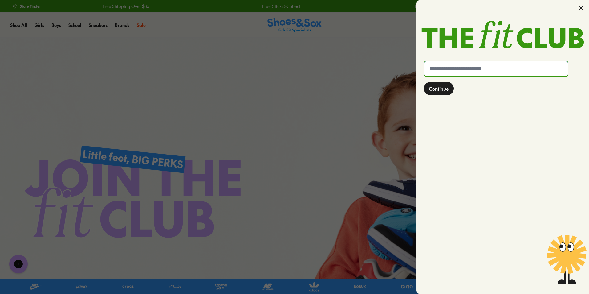
click at [467, 72] on input "text" at bounding box center [496, 68] width 143 height 15
click at [579, 9] on icon at bounding box center [581, 8] width 6 height 6
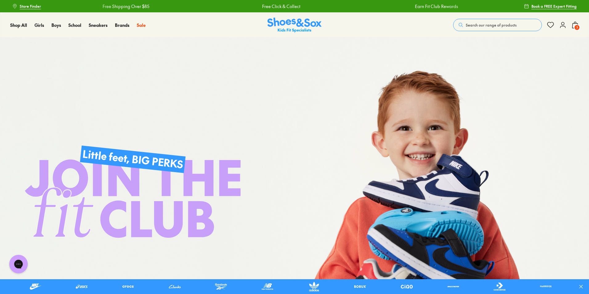
click at [575, 26] on span "3" at bounding box center [577, 27] width 6 height 6
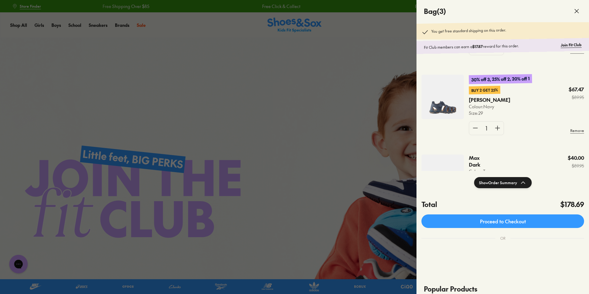
scroll to position [127, 0]
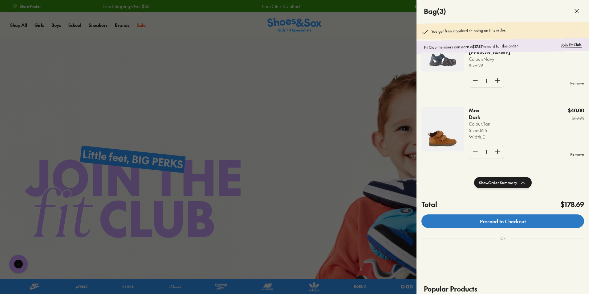
click at [500, 220] on link "Proceed to Checkout" at bounding box center [503, 221] width 163 height 14
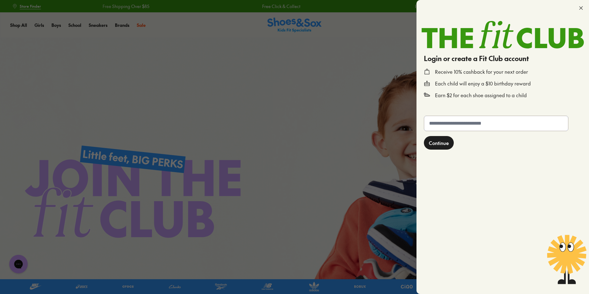
click at [482, 124] on input "text" at bounding box center [496, 123] width 144 height 15
type input "**********"
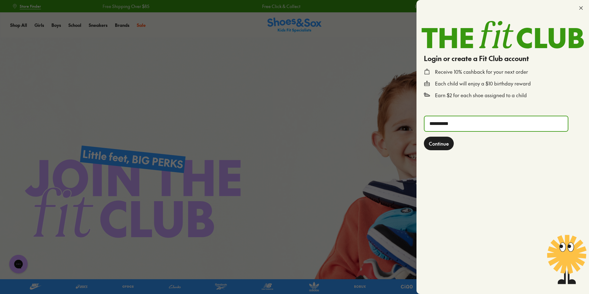
click at [442, 142] on span "Continue" at bounding box center [439, 143] width 20 height 7
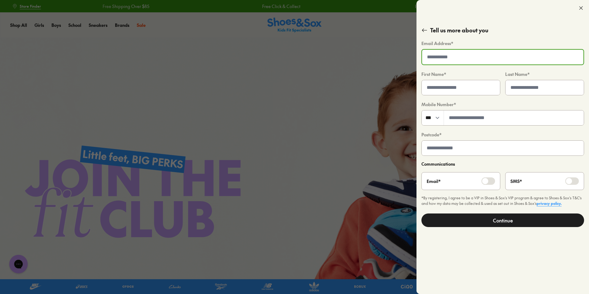
click at [453, 59] on input "email" at bounding box center [502, 57] width 161 height 15
type input "**********"
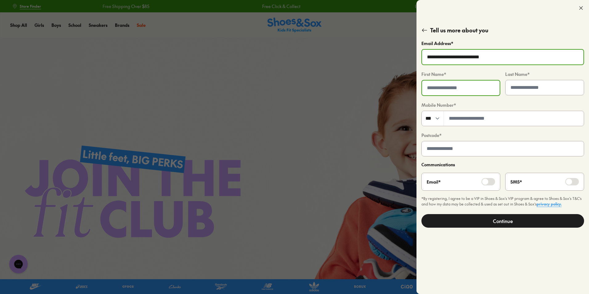
click at [451, 88] on input "text" at bounding box center [461, 87] width 78 height 15
type input "********"
type input "*********"
type input "****"
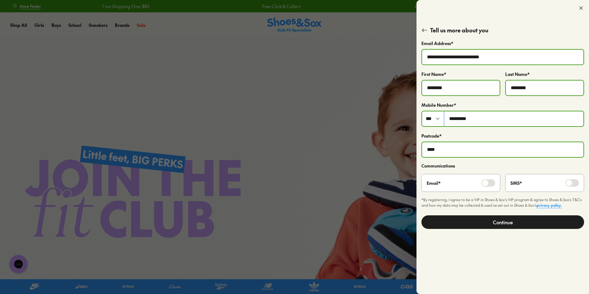
click at [451, 119] on input "*********" at bounding box center [513, 118] width 139 height 15
type input "*********"
click at [503, 224] on button "Continue" at bounding box center [503, 222] width 163 height 14
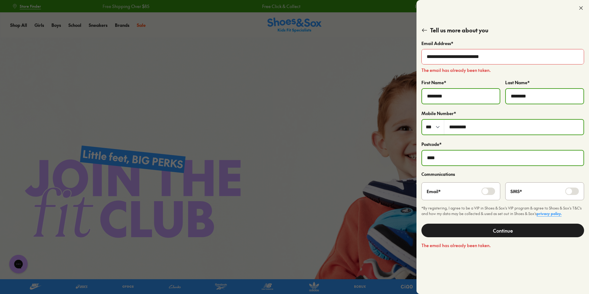
click at [425, 29] on icon at bounding box center [425, 30] width 6 height 6
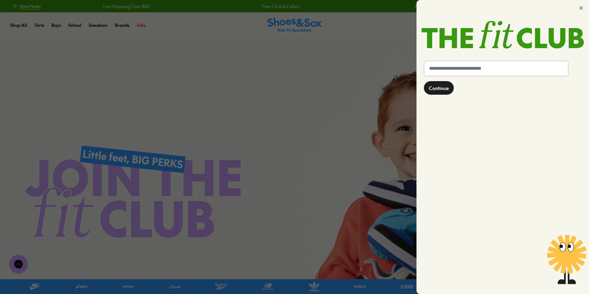
click at [583, 8] on icon at bounding box center [581, 8] width 6 height 6
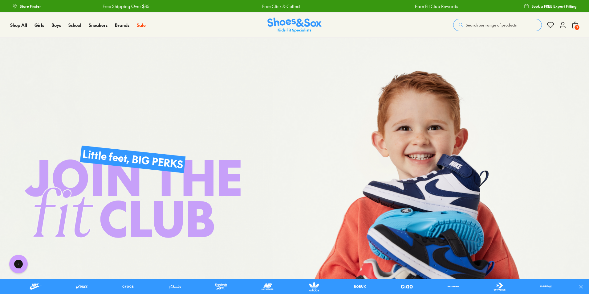
click at [565, 25] on icon at bounding box center [562, 24] width 7 height 7
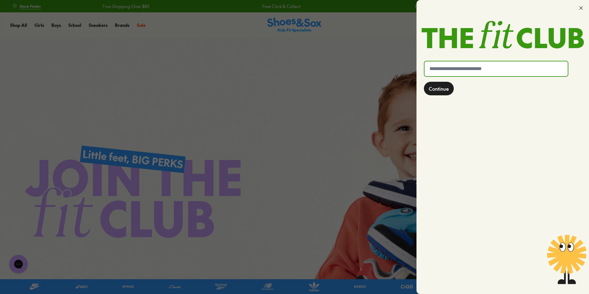
click at [494, 66] on input "text" at bounding box center [496, 68] width 143 height 15
type input "**********"
click at [431, 85] on span "Continue" at bounding box center [439, 88] width 20 height 7
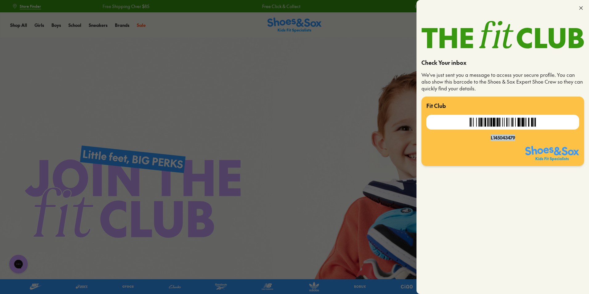
drag, startPoint x: 489, startPoint y: 137, endPoint x: 514, endPoint y: 138, distance: 25.3
click at [514, 138] on div "L145043479" at bounding box center [502, 137] width 153 height 6
copy div "L145043479"
click at [584, 10] on icon at bounding box center [581, 8] width 6 height 6
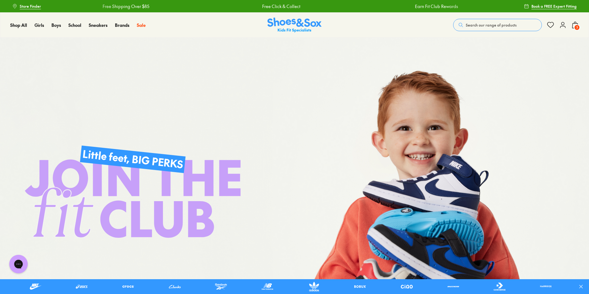
click at [573, 26] on icon at bounding box center [575, 24] width 7 height 7
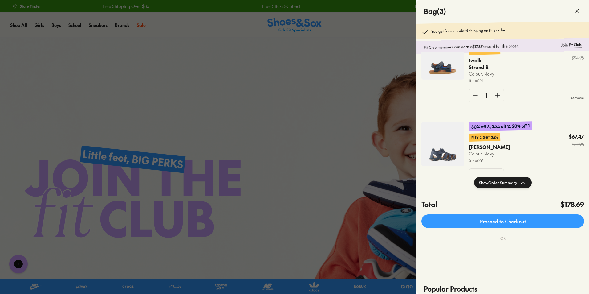
scroll to position [62, 0]
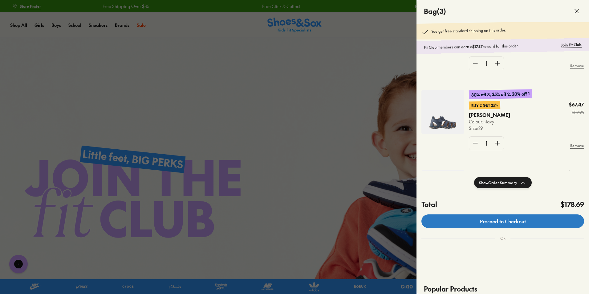
click at [526, 218] on link "Proceed to Checkout" at bounding box center [503, 221] width 163 height 14
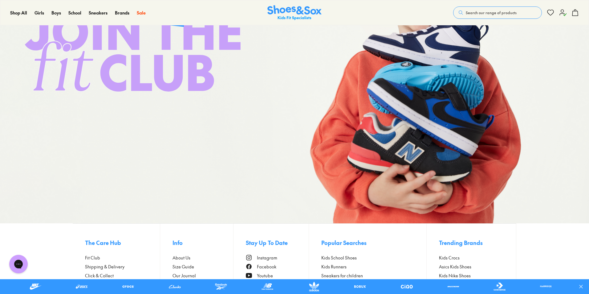
scroll to position [132, 0]
